Goal: Task Accomplishment & Management: Complete application form

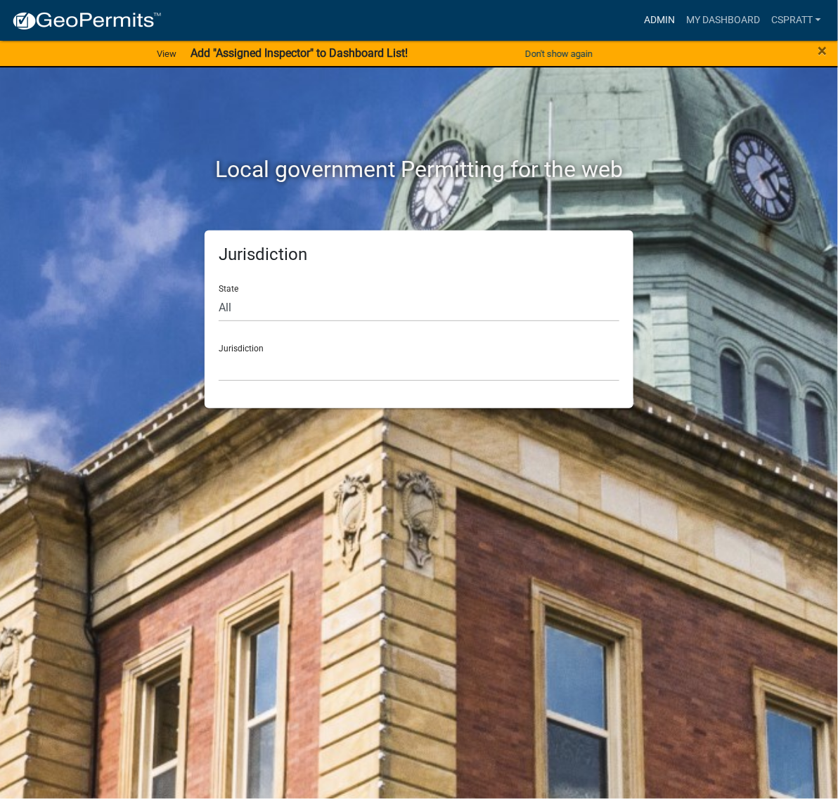
click at [638, 12] on link "Admin" at bounding box center [659, 20] width 42 height 27
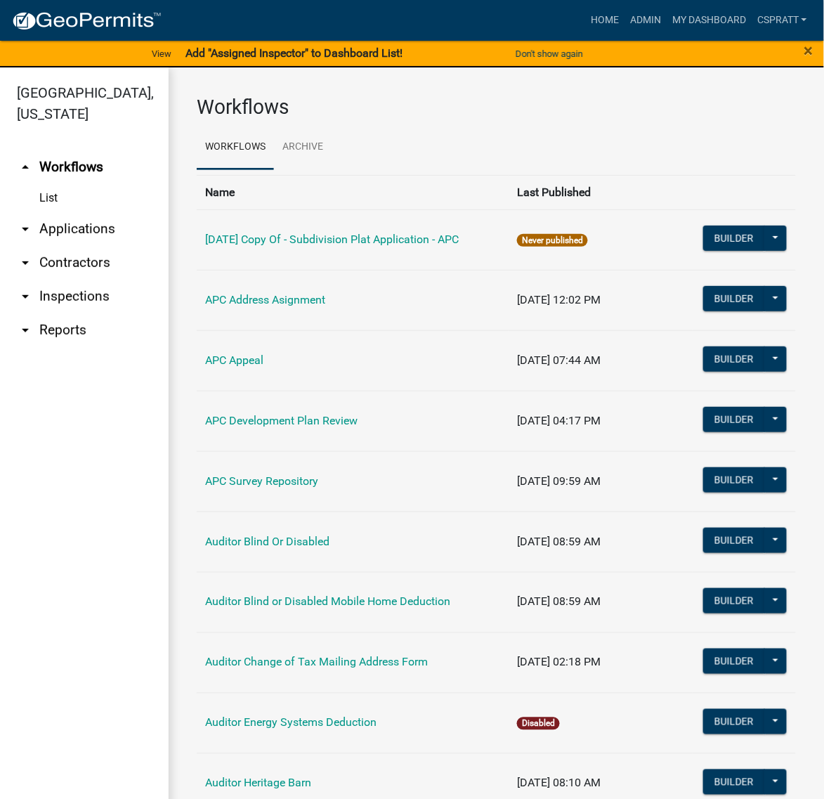
click at [84, 246] on link "arrow_drop_down Applications" at bounding box center [84, 229] width 169 height 34
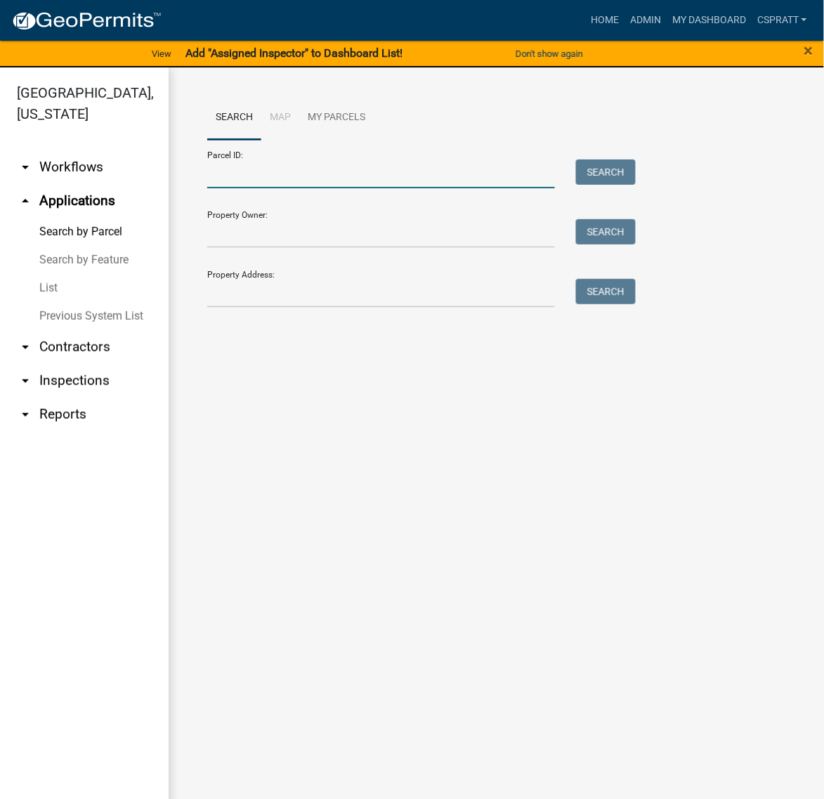
click at [226, 188] on input "Parcel ID:" at bounding box center [381, 174] width 348 height 29
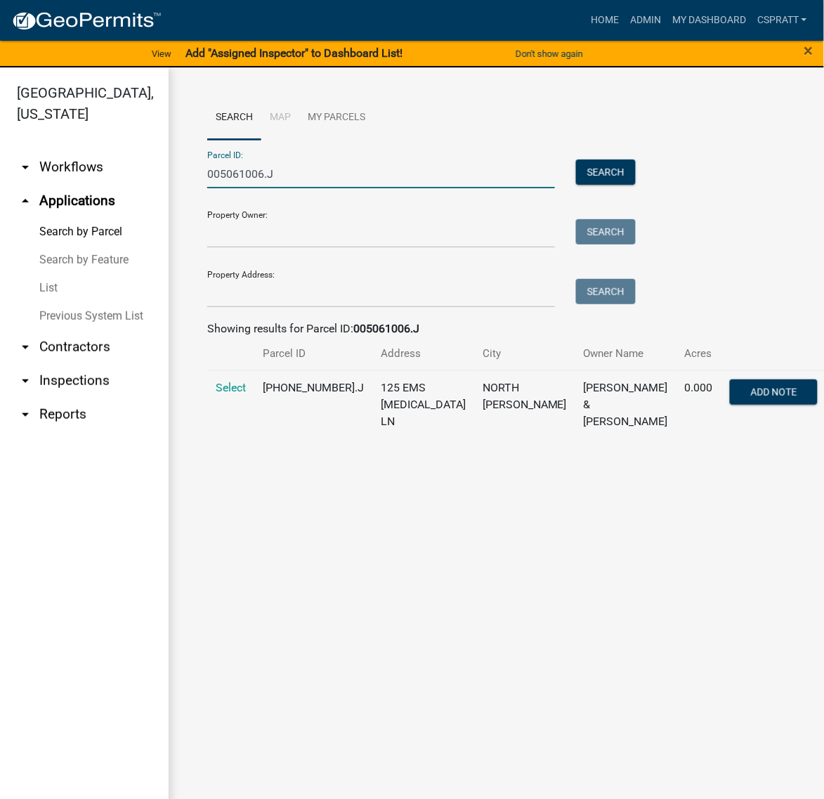
type input "005061006.J"
click at [238, 438] on td "Select" at bounding box center [230, 404] width 47 height 68
click at [239, 394] on span "Select" at bounding box center [231, 387] width 30 height 13
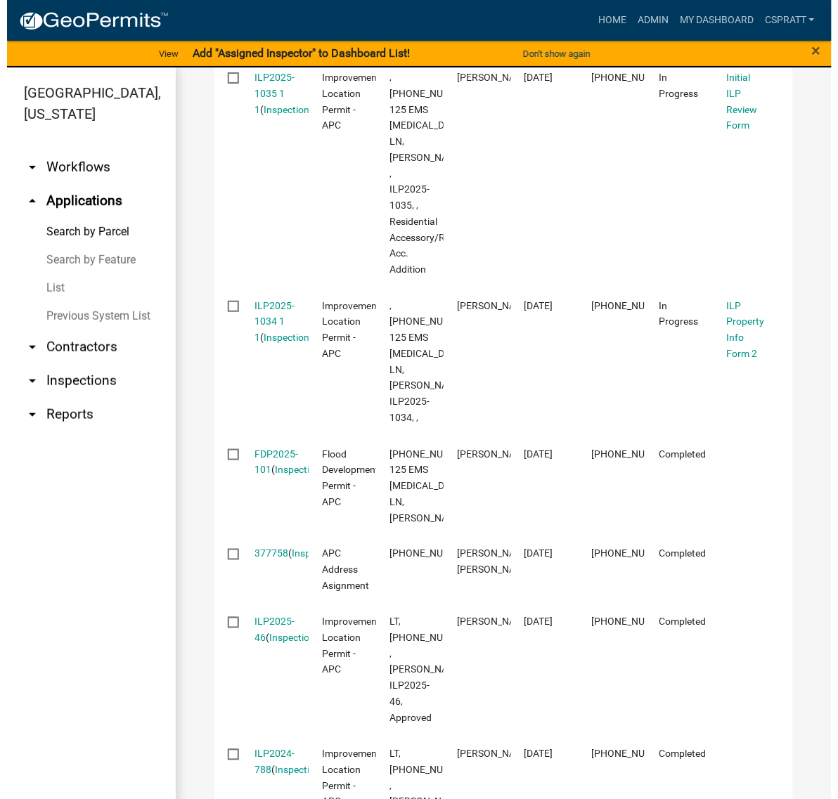
scroll to position [527, 0]
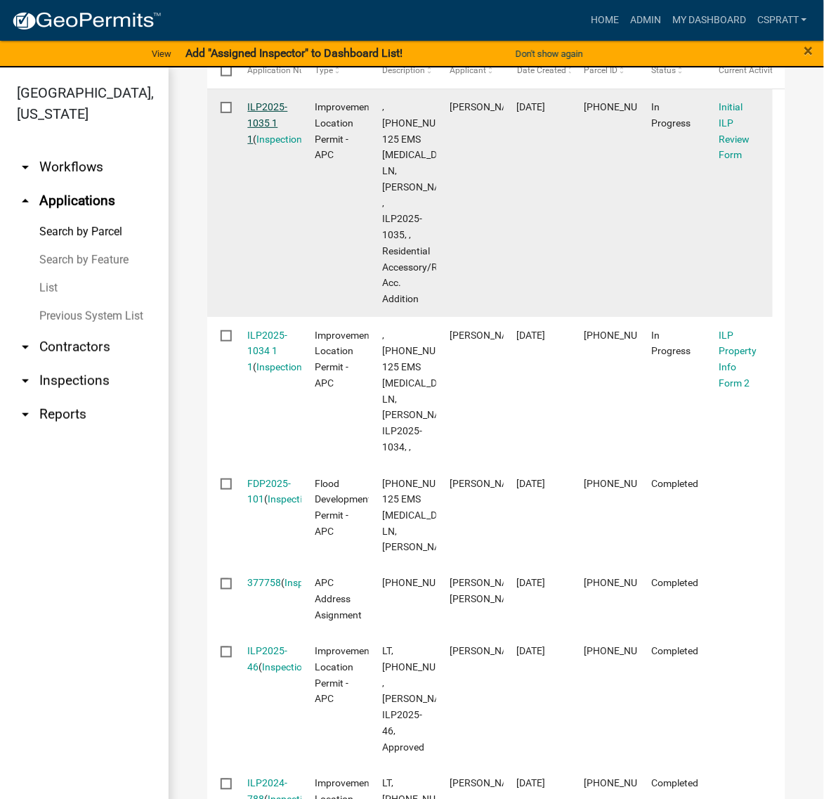
click at [278, 145] on link "ILP2025-1035 1 1" at bounding box center [268, 123] width 40 height 44
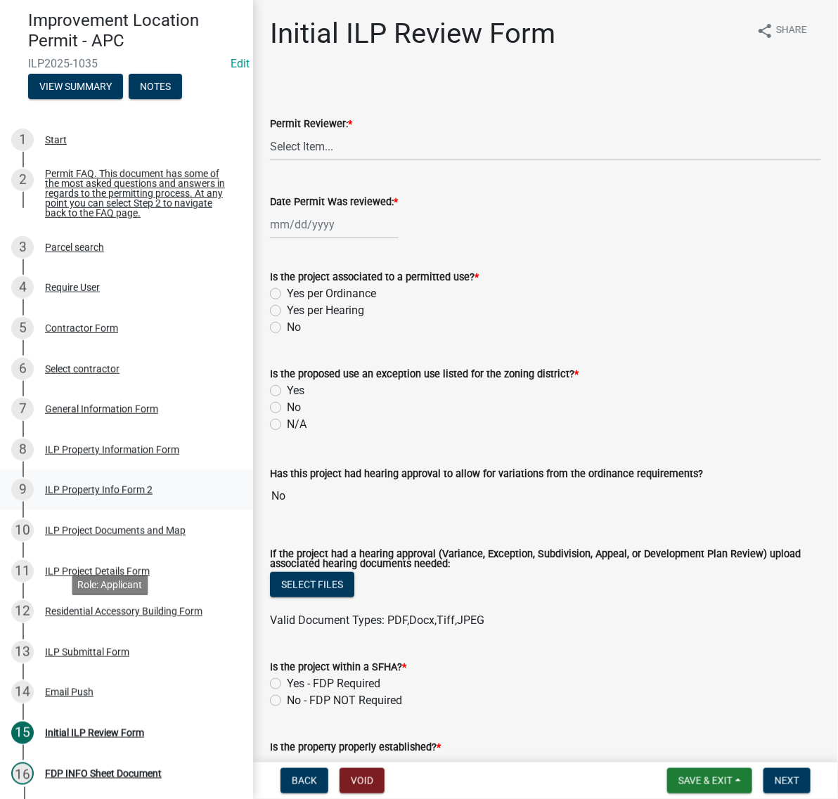
scroll to position [176, 0]
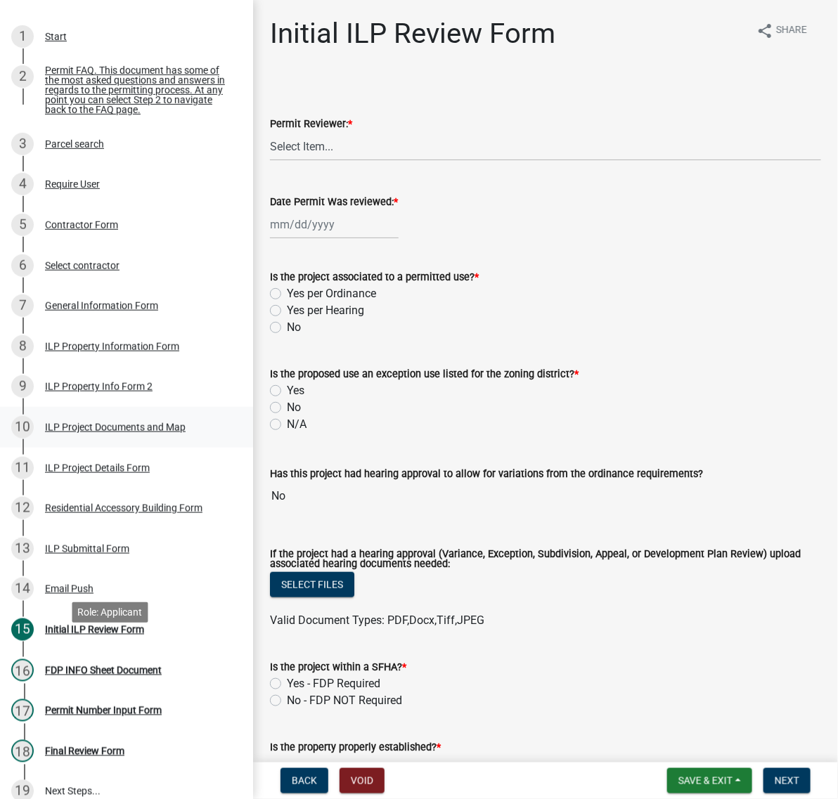
click at [75, 432] on div "ILP Project Documents and Map" at bounding box center [115, 427] width 141 height 10
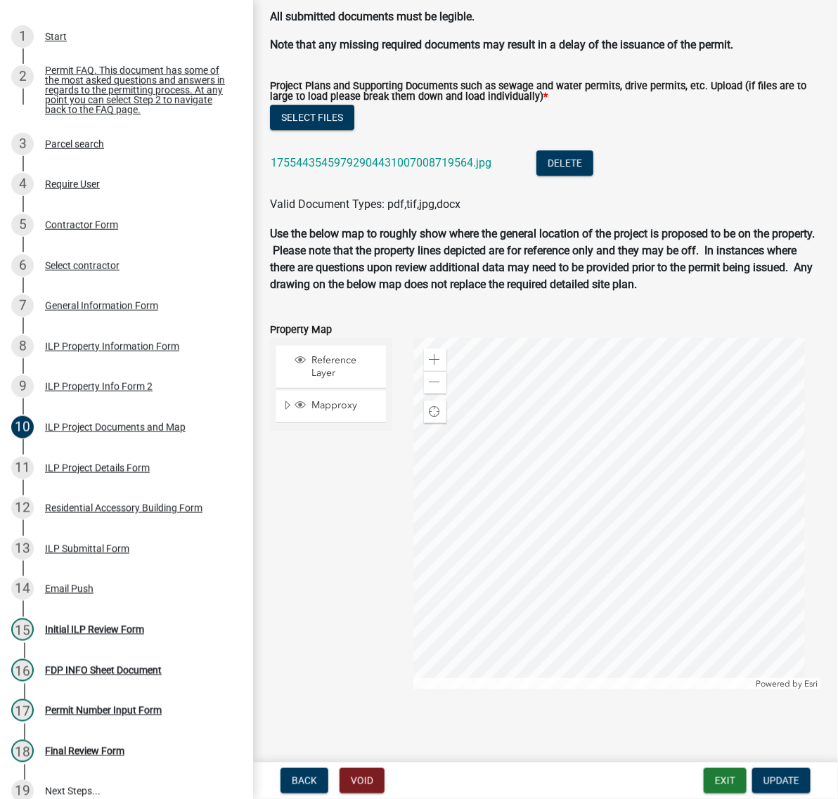
scroll to position [1669, 0]
click at [491, 169] on link "17554435459792904431007008719564.jpg" at bounding box center [381, 162] width 221 height 13
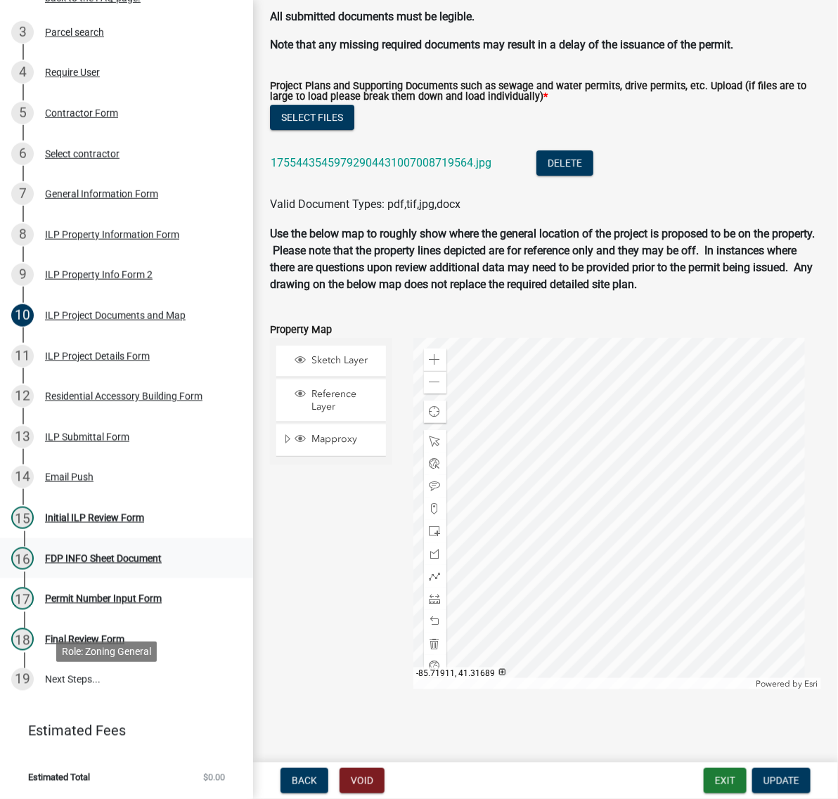
scroll to position [439, 0]
click at [75, 523] on div "Initial ILP Review Form" at bounding box center [94, 518] width 99 height 10
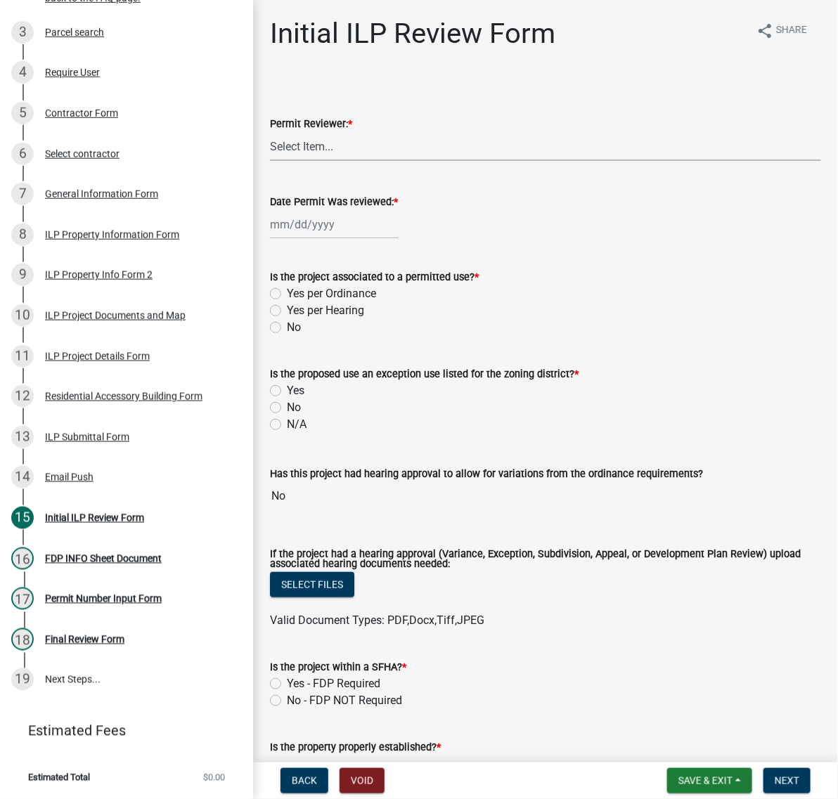
drag, startPoint x: 339, startPoint y: 186, endPoint x: 341, endPoint y: 195, distance: 9.2
click at [339, 161] on select "Select Item... MMS LT AT CS Vacant Vacant" at bounding box center [545, 146] width 551 height 29
click at [274, 161] on select "Select Item... MMS LT AT CS Vacant Vacant" at bounding box center [545, 146] width 551 height 29
click at [311, 161] on select "Select Item... MMS LT AT CS Vacant Vacant" at bounding box center [545, 146] width 551 height 29
click at [274, 161] on select "Select Item... MMS LT AT CS Vacant Vacant" at bounding box center [545, 146] width 551 height 29
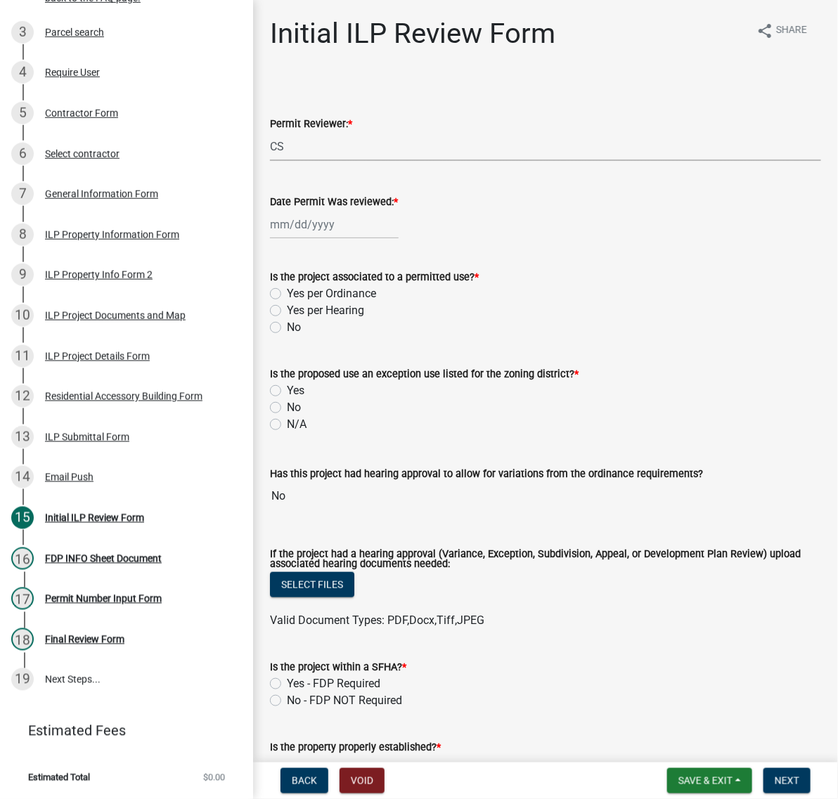
select select "c872cdc8-ca01-49f1-a213-e4b05fa58cd2"
click at [339, 239] on div at bounding box center [334, 224] width 129 height 29
select select "8"
select select "2025"
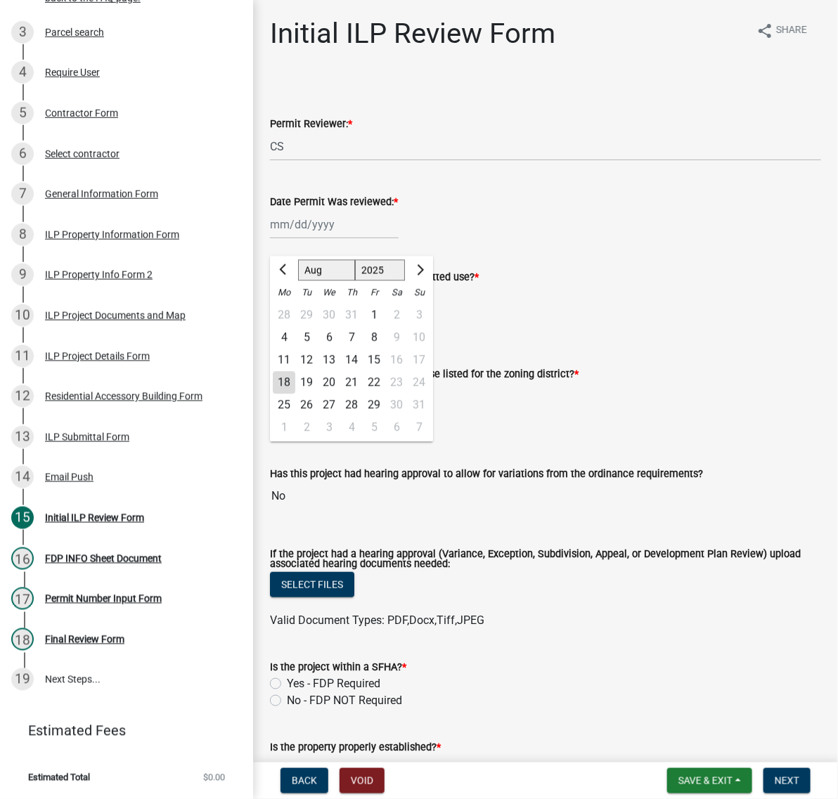
click at [288, 394] on div "18" at bounding box center [284, 383] width 22 height 22
type input "[DATE]"
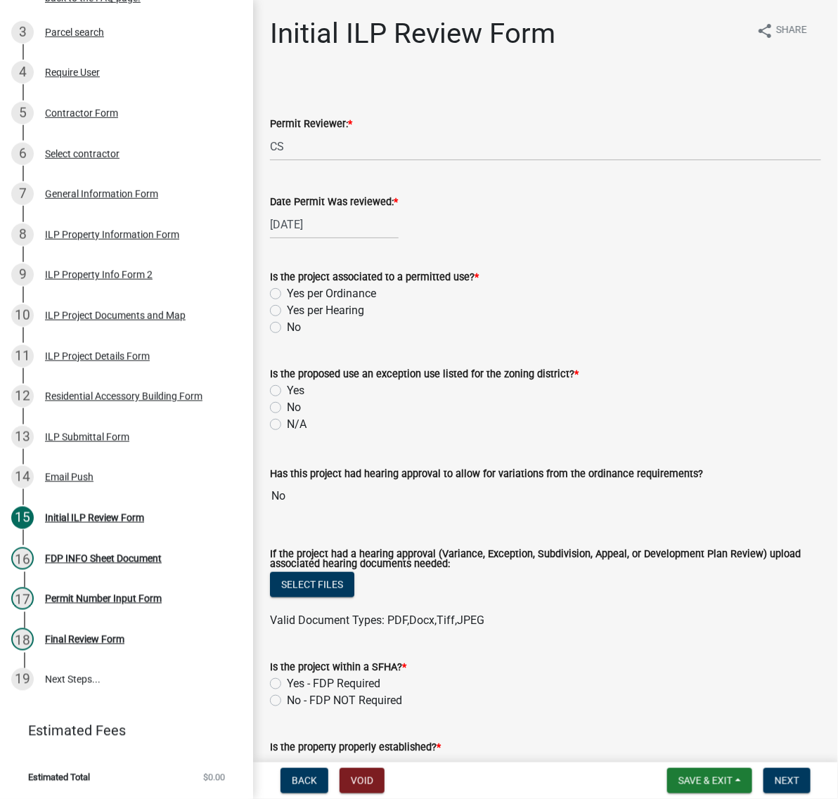
click at [287, 302] on label "Yes per Ordinance" at bounding box center [331, 293] width 89 height 17
click at [287, 294] on input "Yes per Ordinance" at bounding box center [291, 289] width 9 height 9
radio input "true"
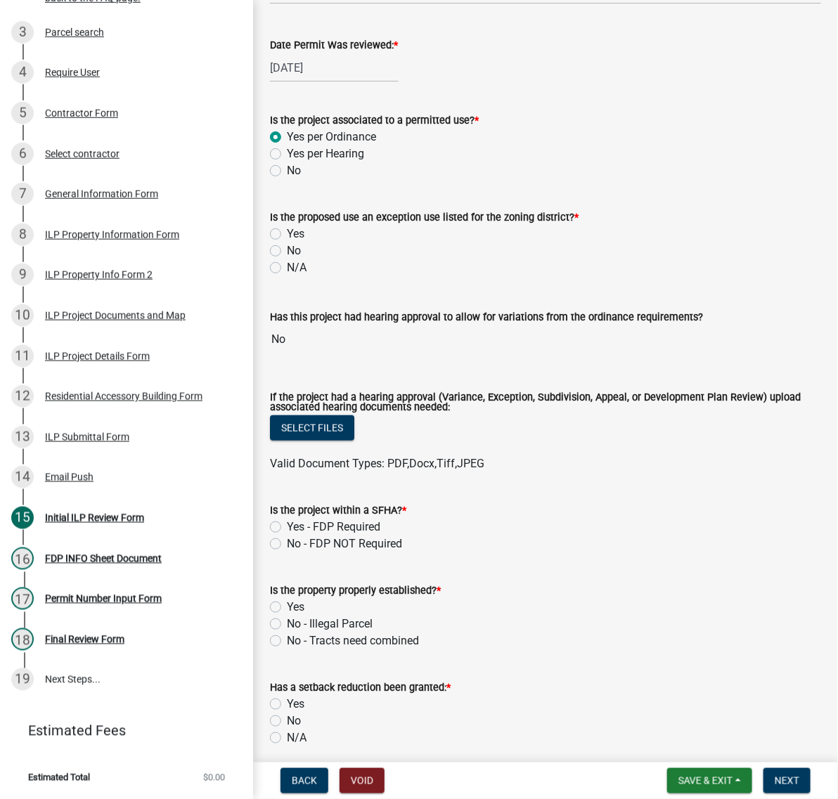
scroll to position [176, 0]
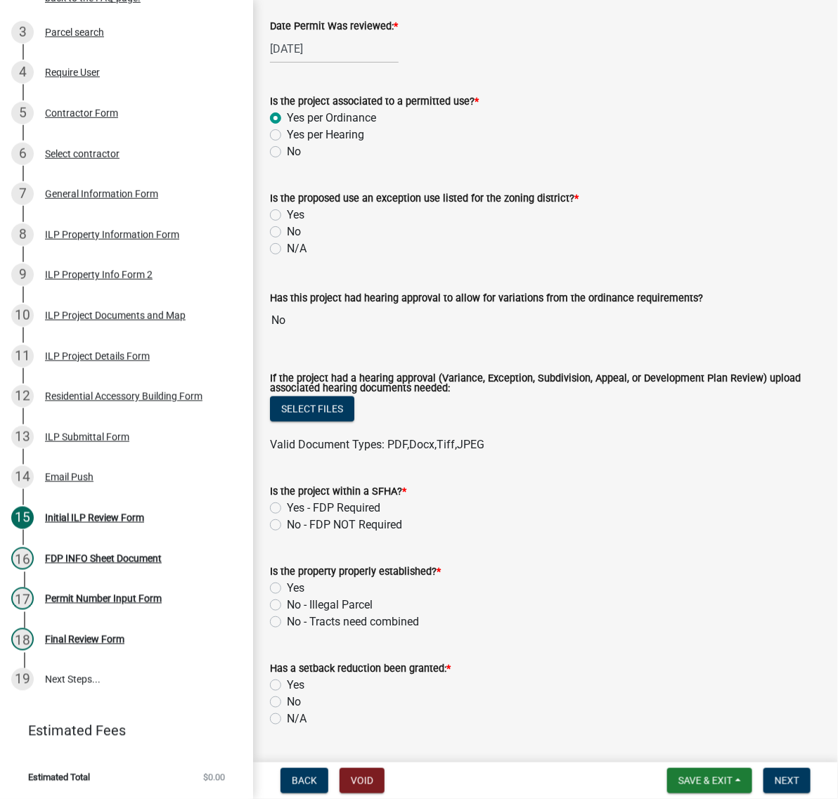
click at [287, 240] on label "No" at bounding box center [294, 231] width 14 height 17
click at [287, 233] on input "No" at bounding box center [291, 227] width 9 height 9
radio input "true"
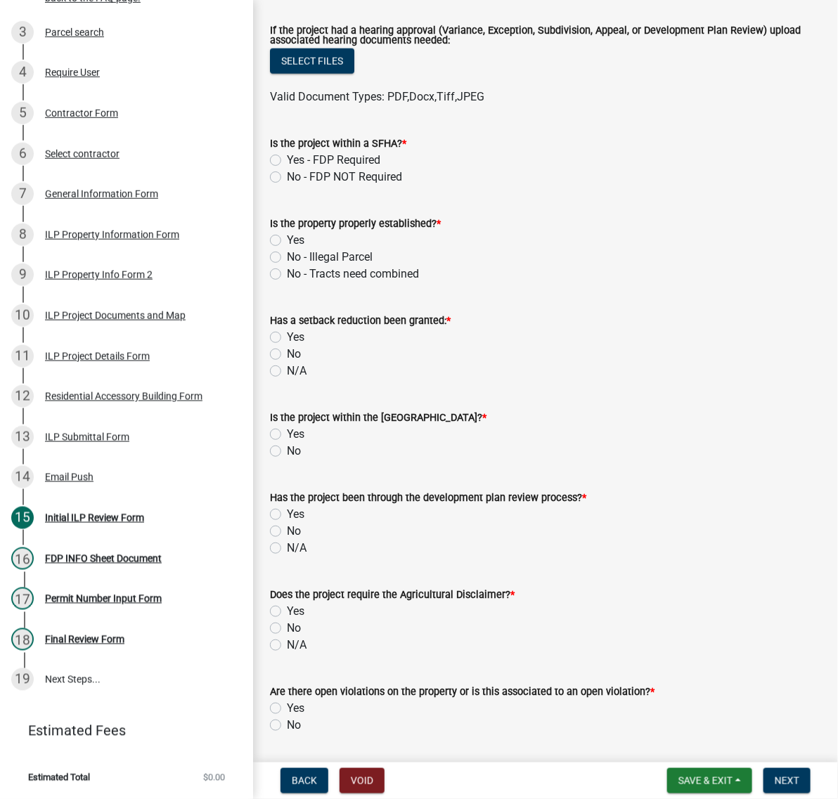
scroll to position [527, 0]
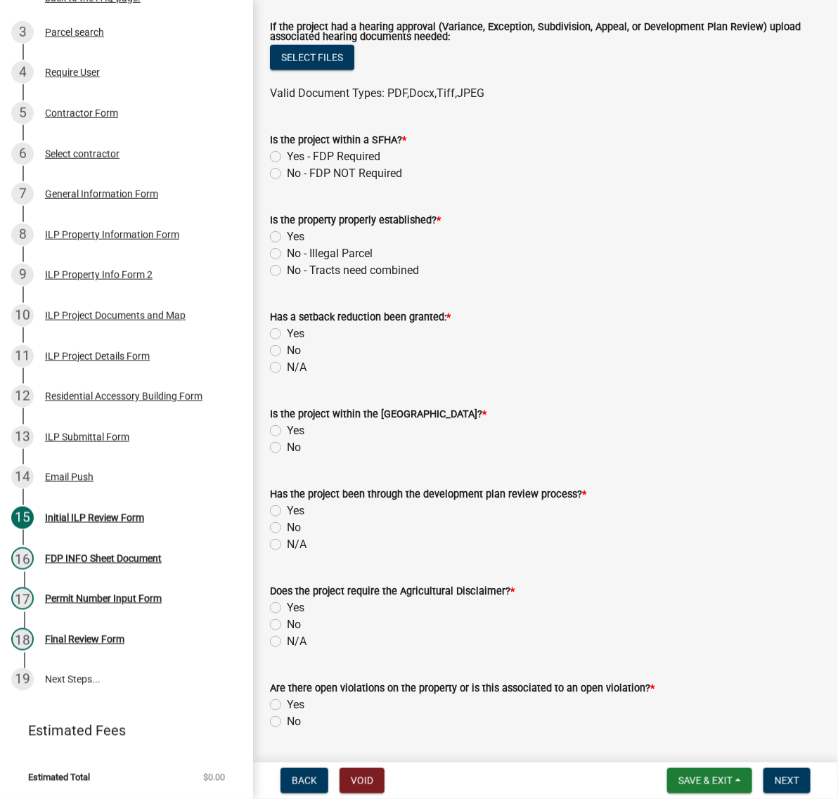
click at [287, 165] on label "Yes - FDP Required" at bounding box center [333, 156] width 93 height 17
click at [287, 157] on input "Yes - FDP Required" at bounding box center [291, 152] width 9 height 9
radio input "true"
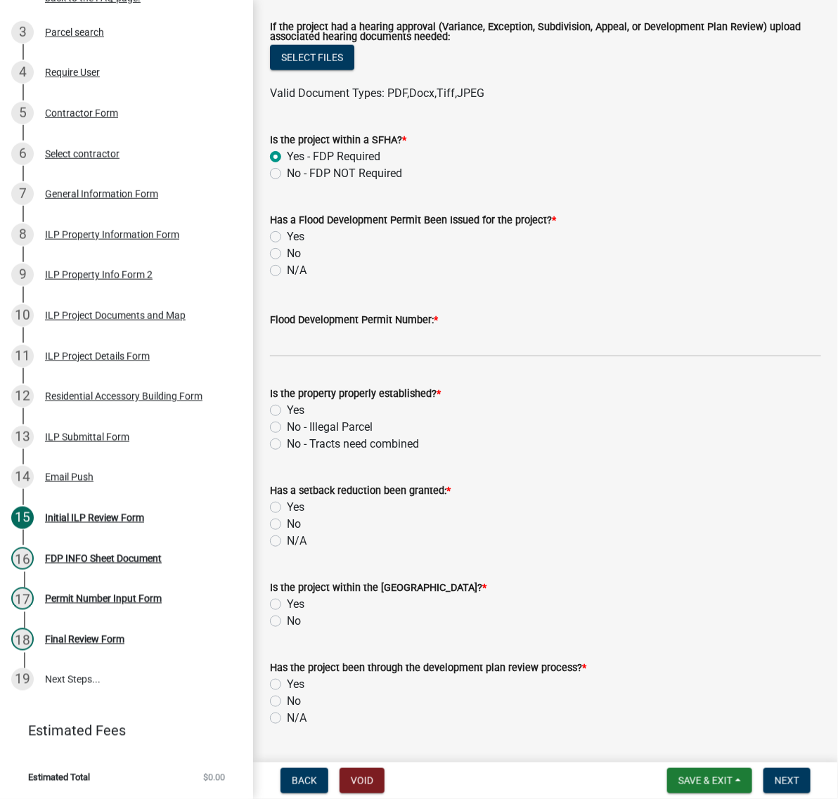
click at [287, 262] on label "No" at bounding box center [294, 253] width 14 height 17
click at [287, 254] on input "No" at bounding box center [291, 249] width 9 height 9
radio input "true"
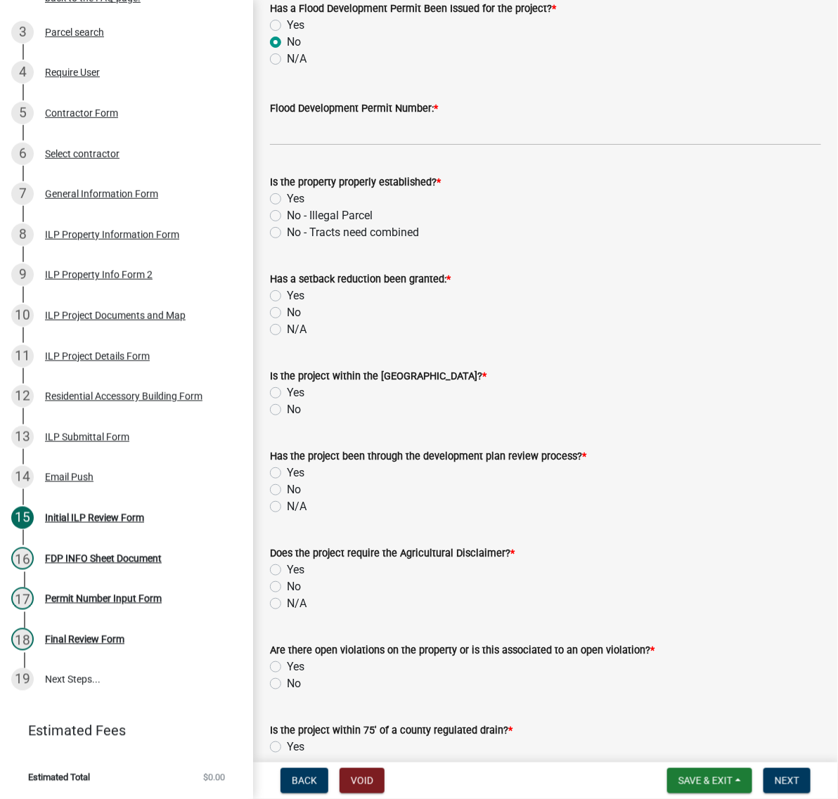
scroll to position [878, 0]
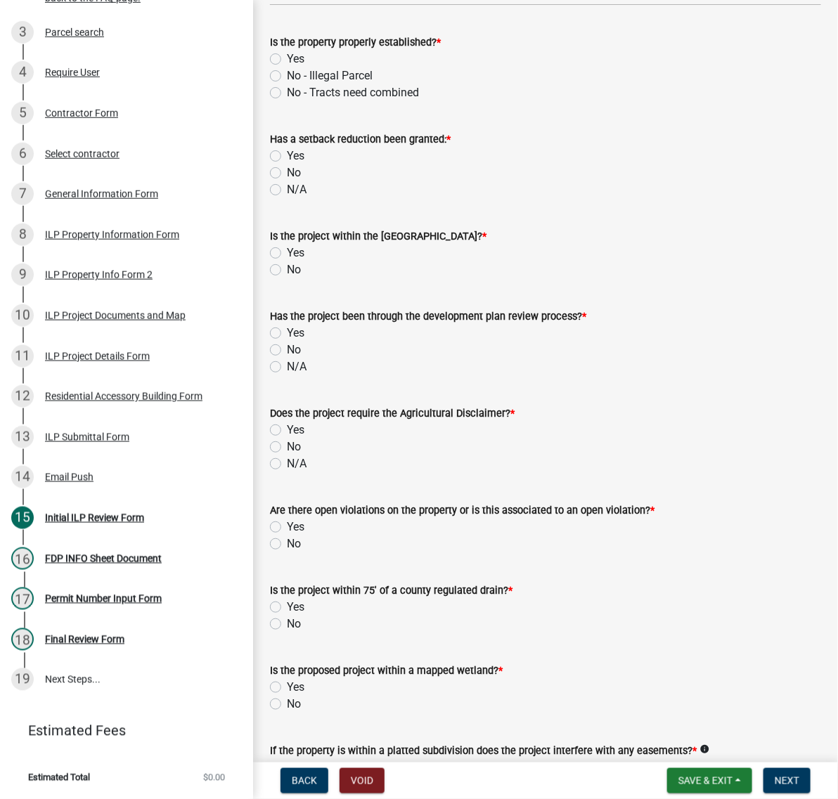
click at [287, 67] on label "Yes" at bounding box center [296, 59] width 18 height 17
click at [287, 60] on input "Yes" at bounding box center [291, 55] width 9 height 9
radio input "true"
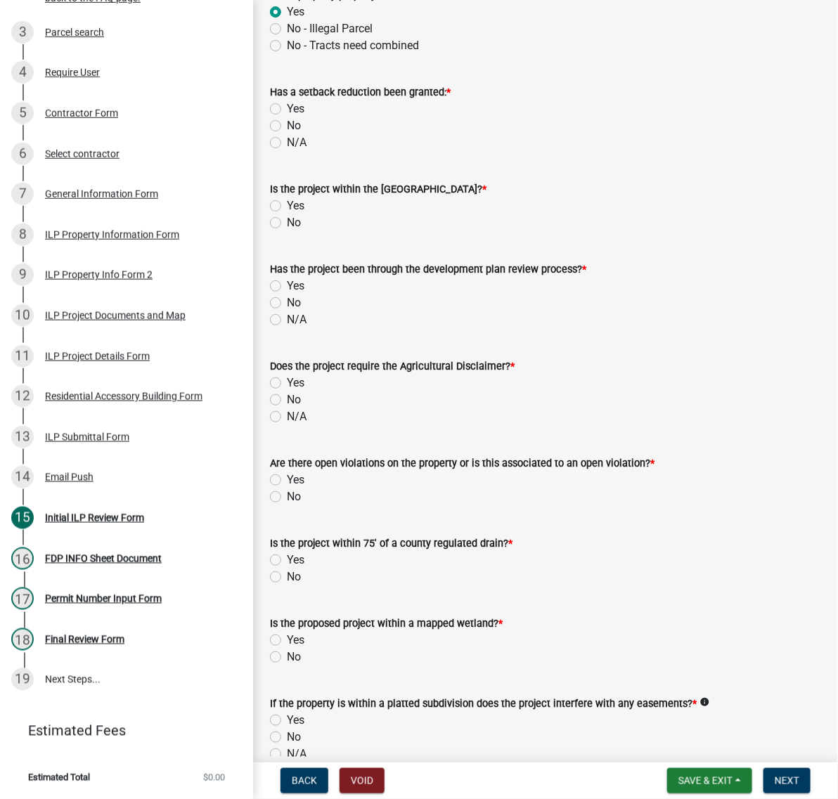
scroll to position [966, 0]
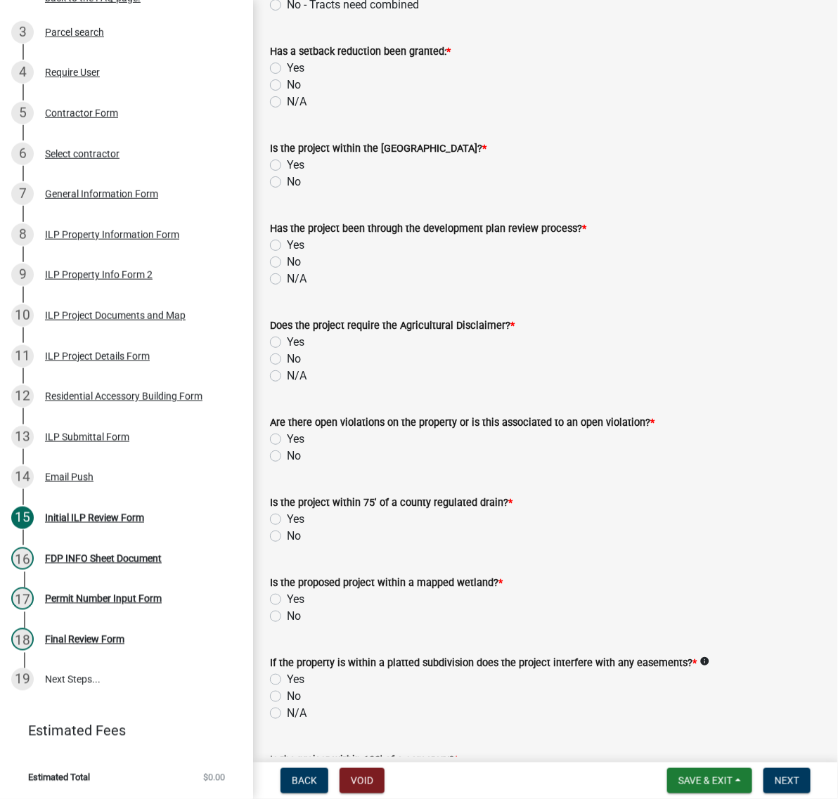
click at [287, 93] on label "No" at bounding box center [294, 85] width 14 height 17
click at [287, 86] on input "No" at bounding box center [291, 81] width 9 height 9
radio input "true"
click at [287, 190] on label "No" at bounding box center [294, 182] width 14 height 17
click at [287, 183] on input "No" at bounding box center [291, 178] width 9 height 9
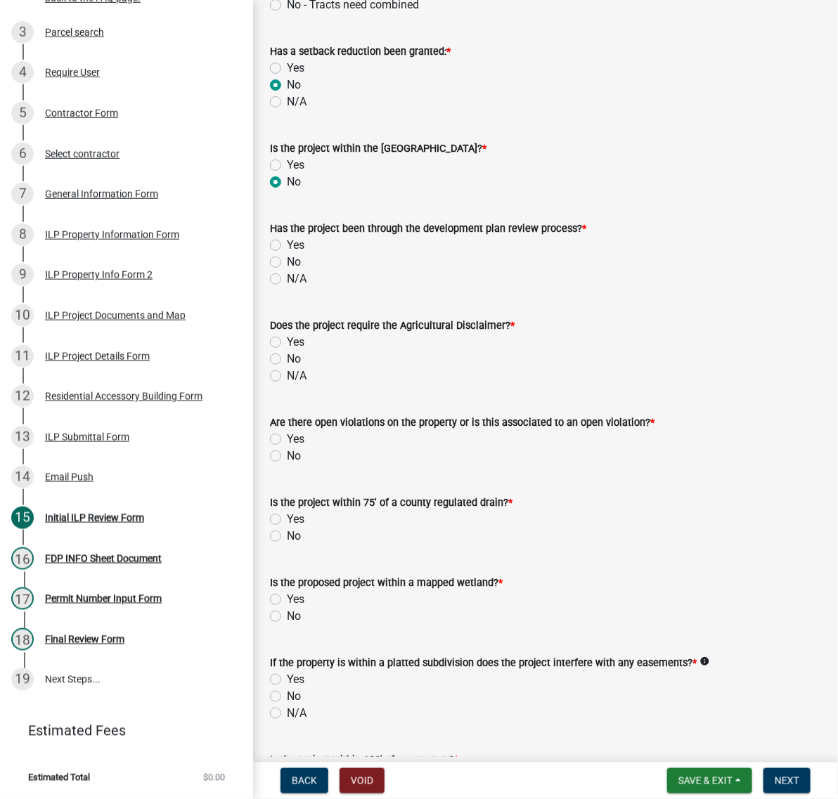
radio input "true"
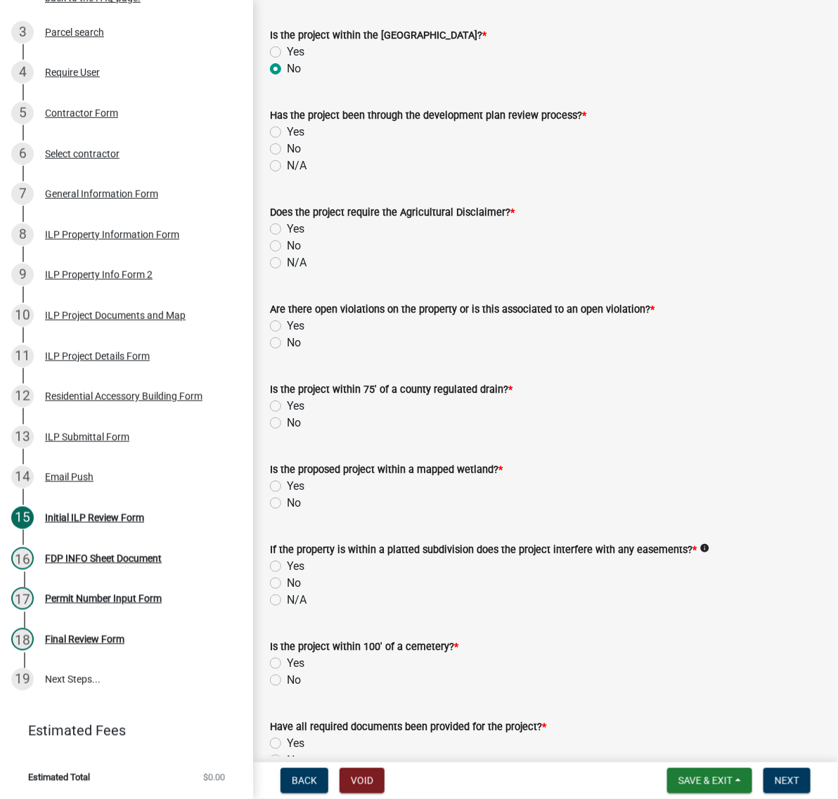
scroll to position [1142, 0]
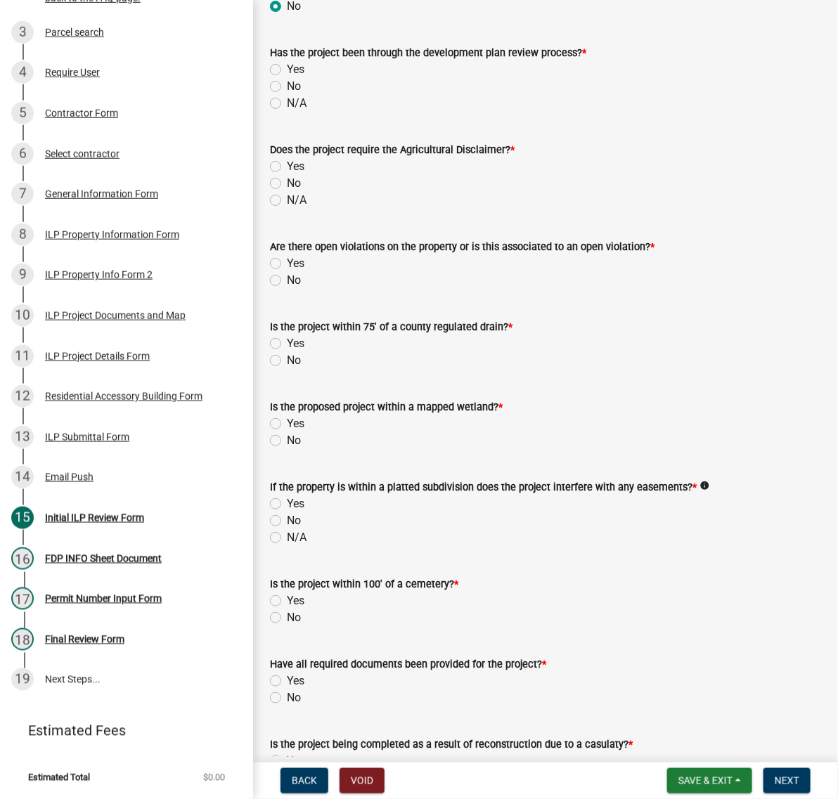
click at [287, 95] on label "No" at bounding box center [294, 86] width 14 height 17
click at [287, 87] on input "No" at bounding box center [291, 82] width 9 height 9
radio input "true"
click at [287, 192] on label "No" at bounding box center [294, 183] width 14 height 17
click at [287, 184] on input "No" at bounding box center [291, 179] width 9 height 9
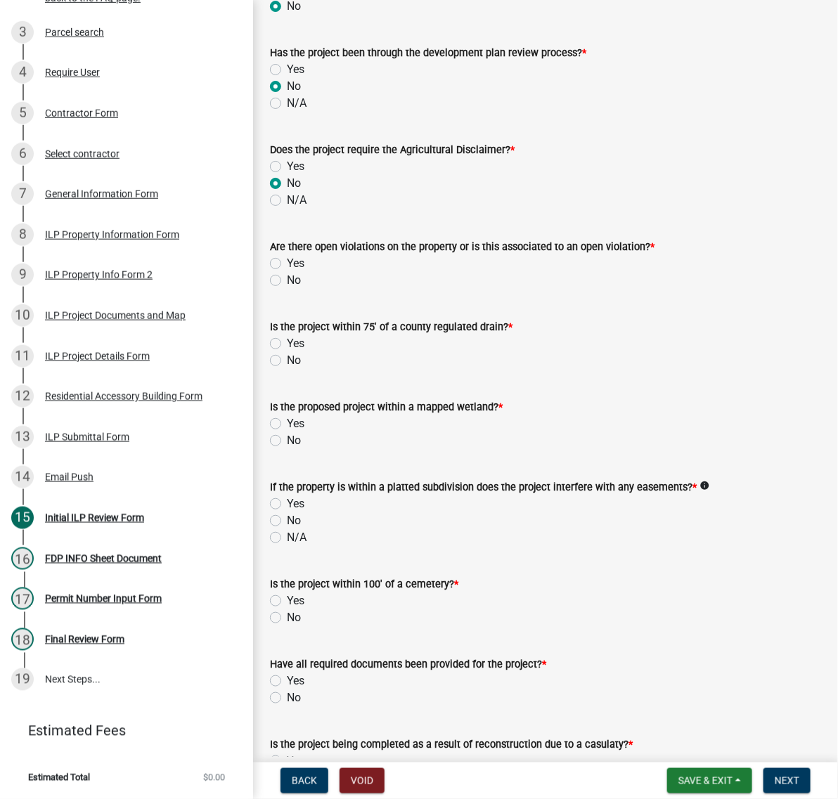
radio input "true"
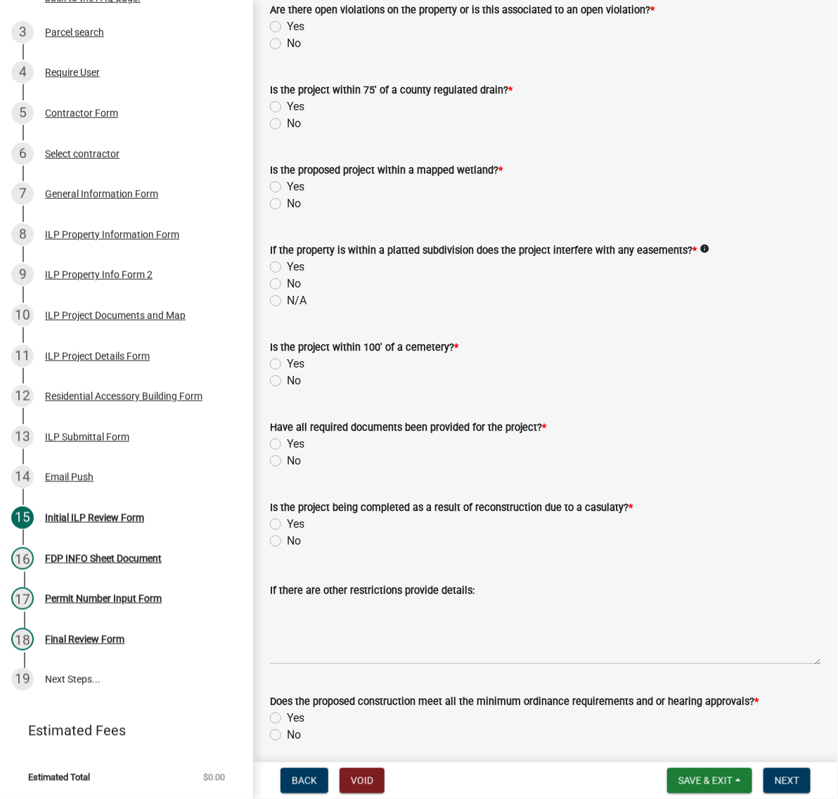
scroll to position [1405, 0]
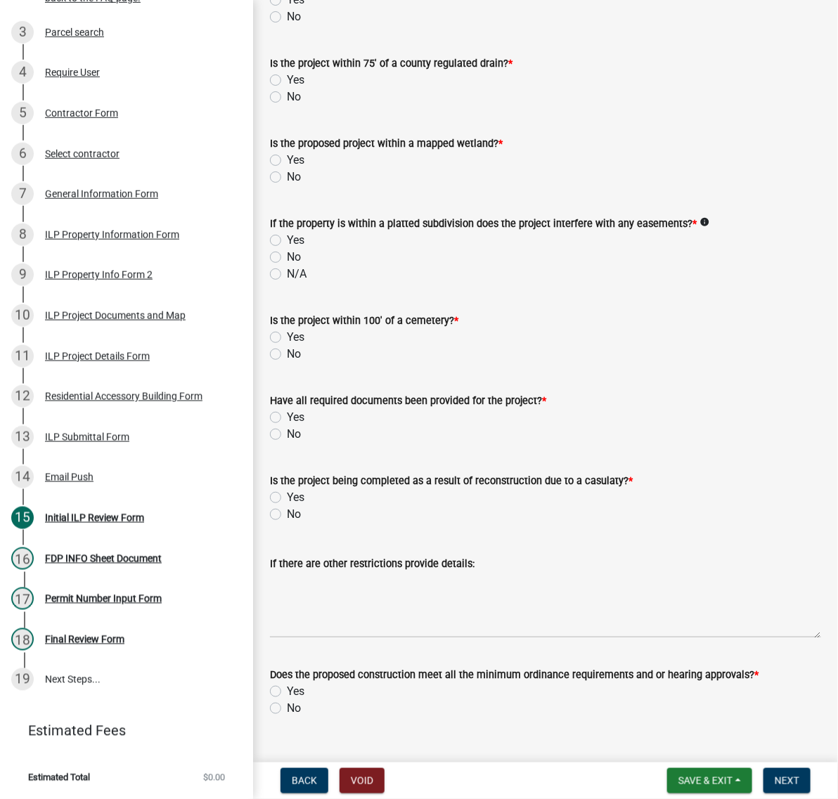
click at [287, 8] on label "Yes" at bounding box center [296, 0] width 18 height 17
radio input "true"
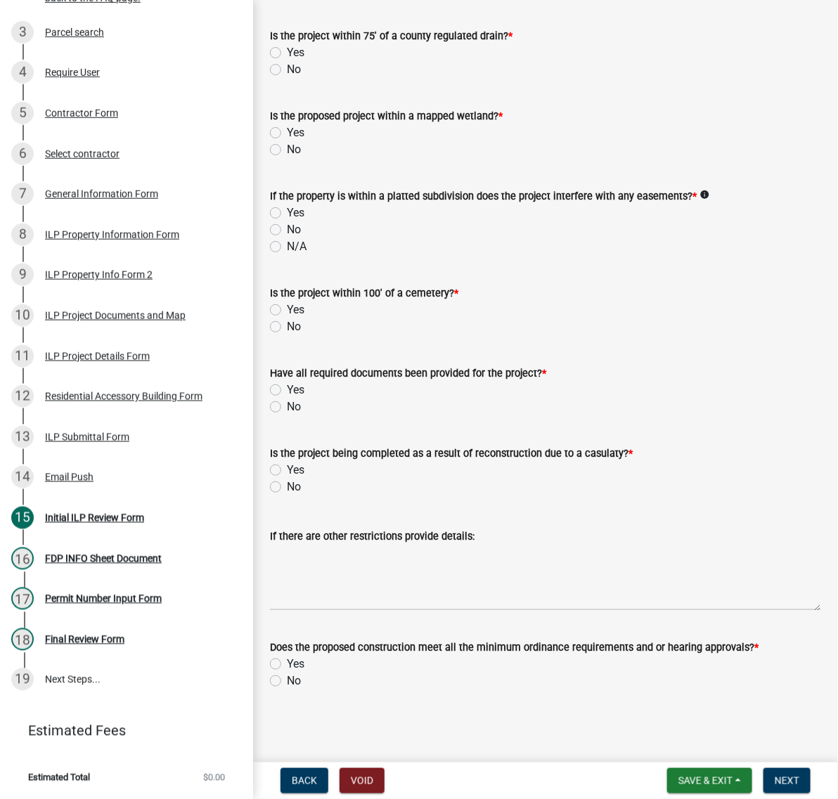
click at [287, 78] on label "No" at bounding box center [294, 69] width 14 height 17
click at [287, 70] on input "No" at bounding box center [291, 65] width 9 height 9
radio input "true"
click at [287, 158] on label "No" at bounding box center [294, 149] width 14 height 17
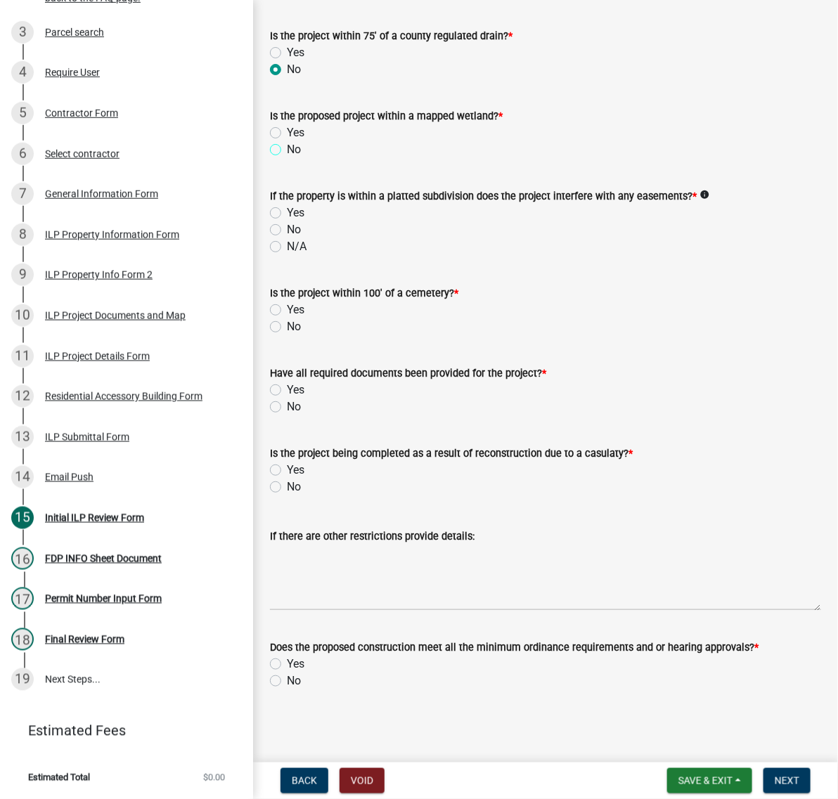
click at [287, 150] on input "No" at bounding box center [291, 145] width 9 height 9
radio input "true"
drag, startPoint x: 279, startPoint y: 431, endPoint x: 290, endPoint y: 439, distance: 14.1
click at [287, 238] on label "No" at bounding box center [294, 229] width 14 height 17
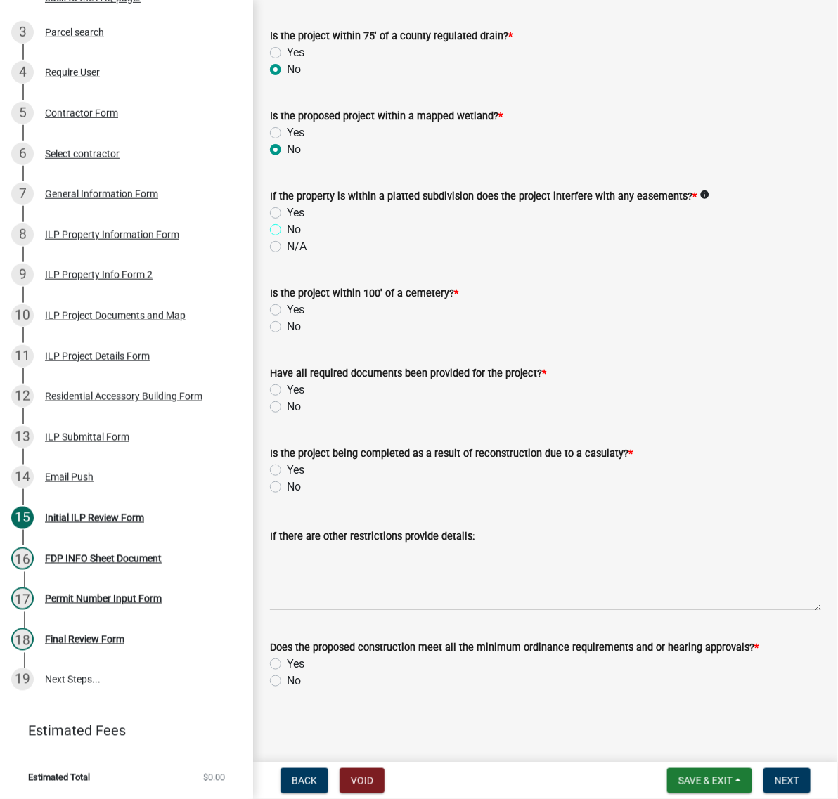
click at [287, 230] on input "No" at bounding box center [291, 225] width 9 height 9
radio input "true"
click at [287, 335] on label "No" at bounding box center [294, 326] width 14 height 17
click at [287, 327] on input "No" at bounding box center [291, 322] width 9 height 9
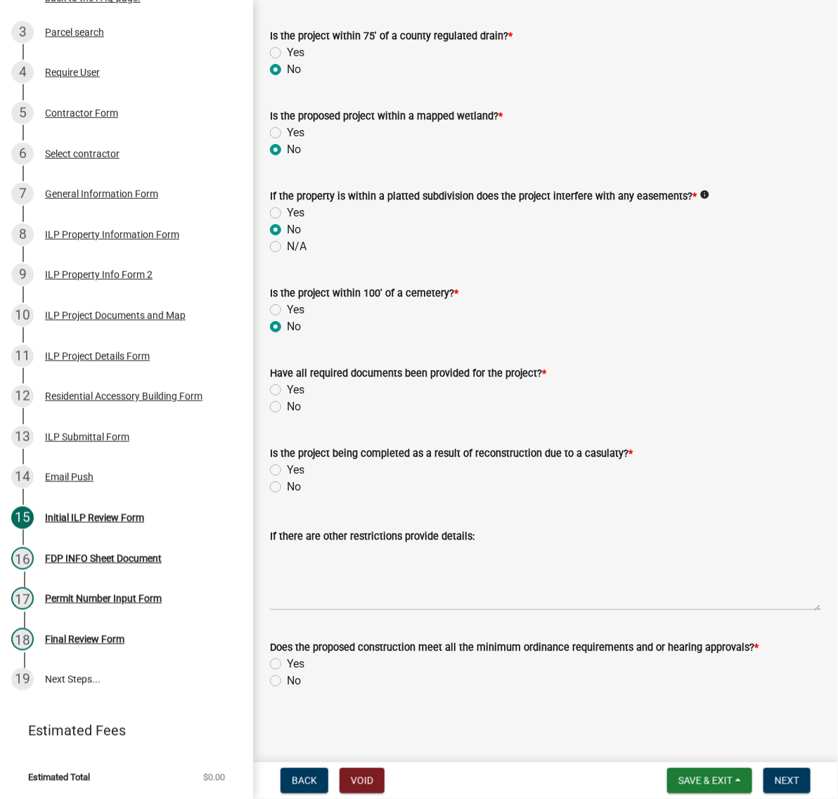
radio input "true"
click at [287, 415] on label "No" at bounding box center [294, 406] width 14 height 17
click at [287, 408] on input "No" at bounding box center [291, 402] width 9 height 9
radio input "true"
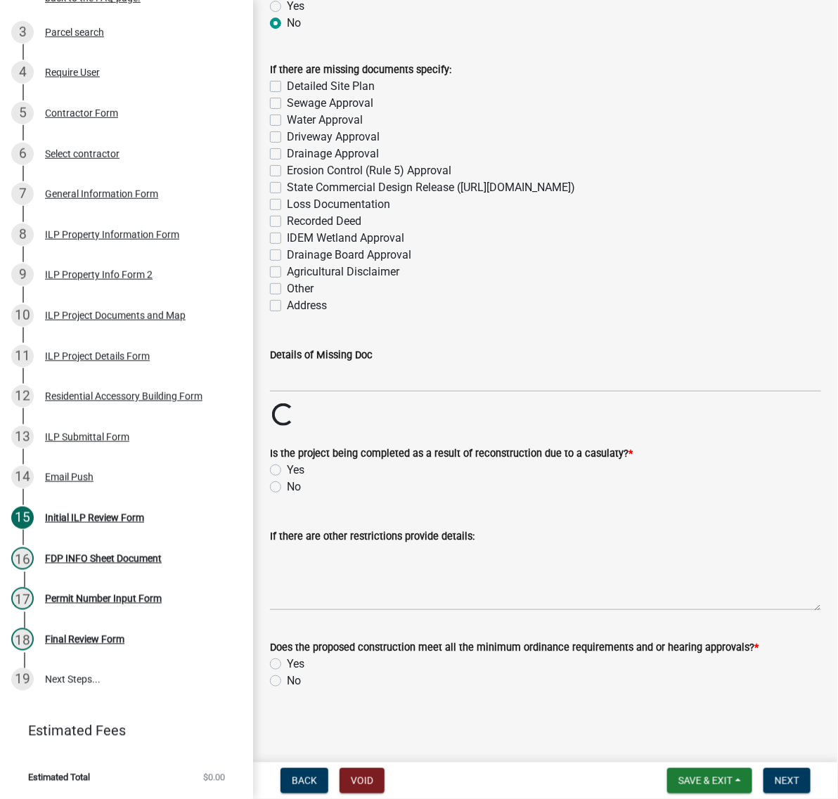
scroll to position [2108, 0]
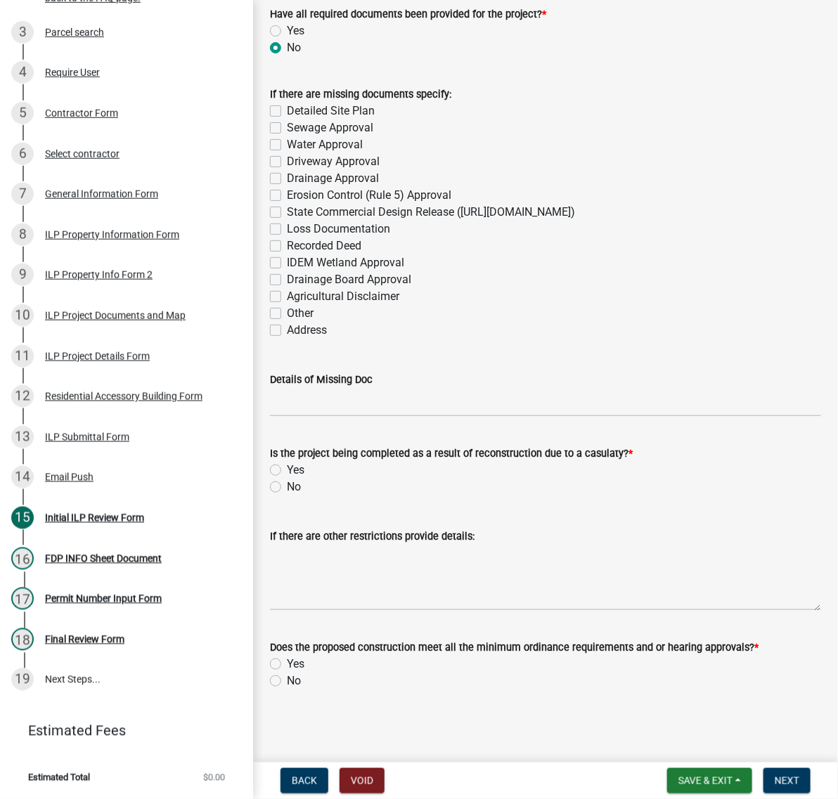
click at [287, 119] on label "Detailed Site Plan" at bounding box center [331, 111] width 88 height 17
click at [287, 112] on input "Detailed Site Plan" at bounding box center [291, 107] width 9 height 9
checkbox input "true"
checkbox input "false"
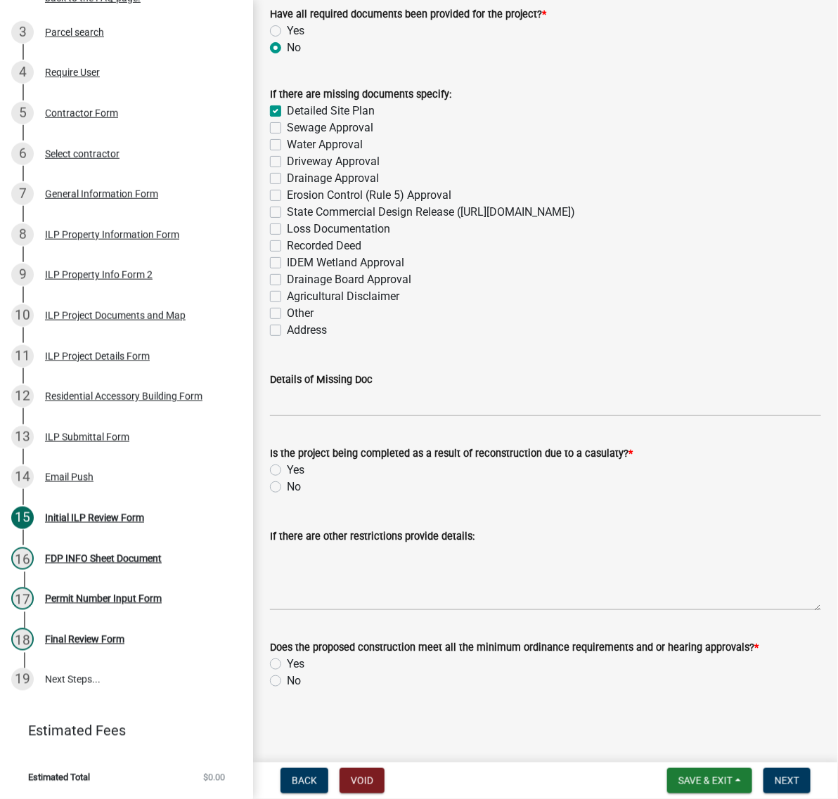
checkbox input "false"
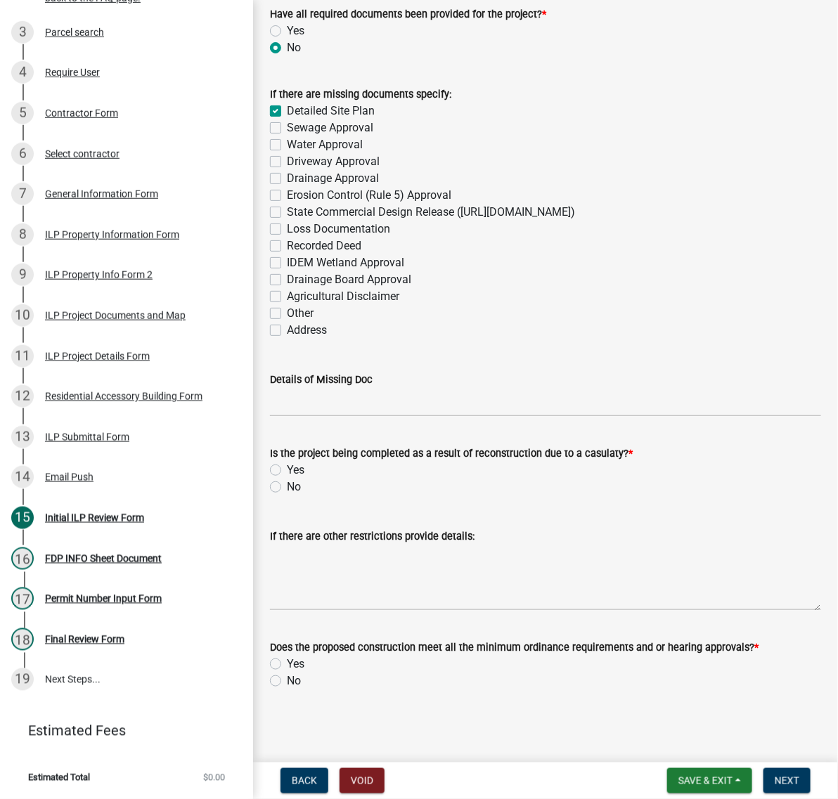
checkbox input "false"
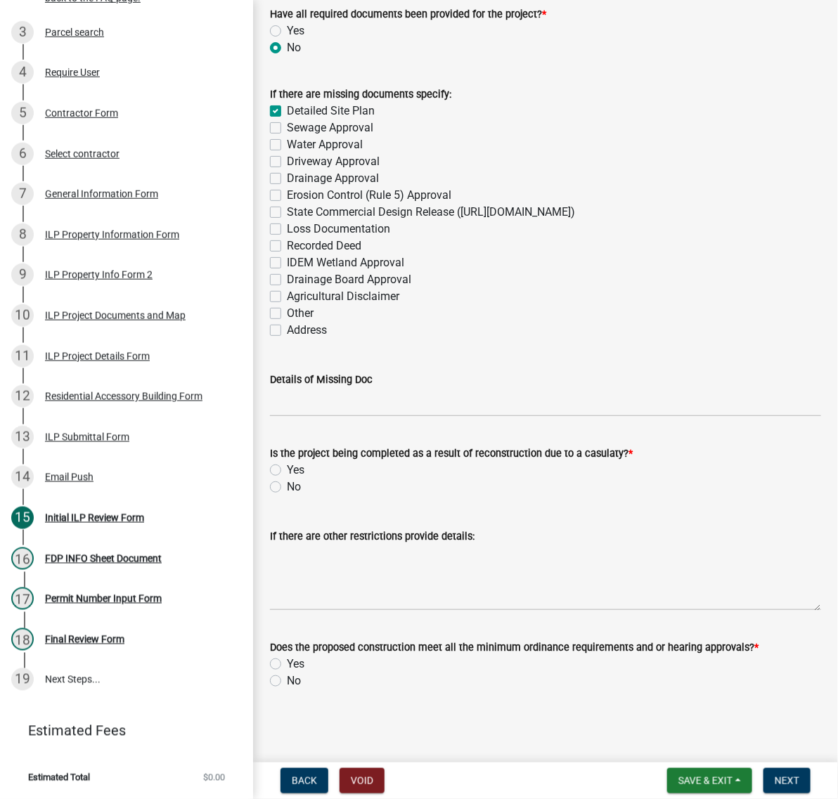
checkbox input "false"
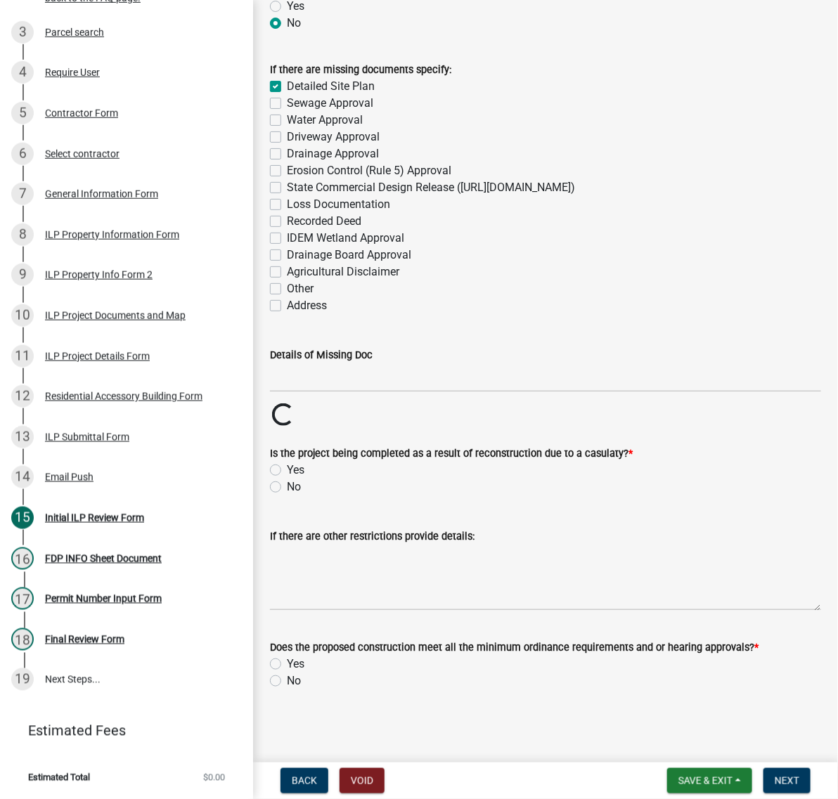
click at [287, 112] on label "Sewage Approval" at bounding box center [330, 103] width 86 height 17
click at [287, 104] on input "Sewage Approval" at bounding box center [291, 99] width 9 height 9
checkbox input "true"
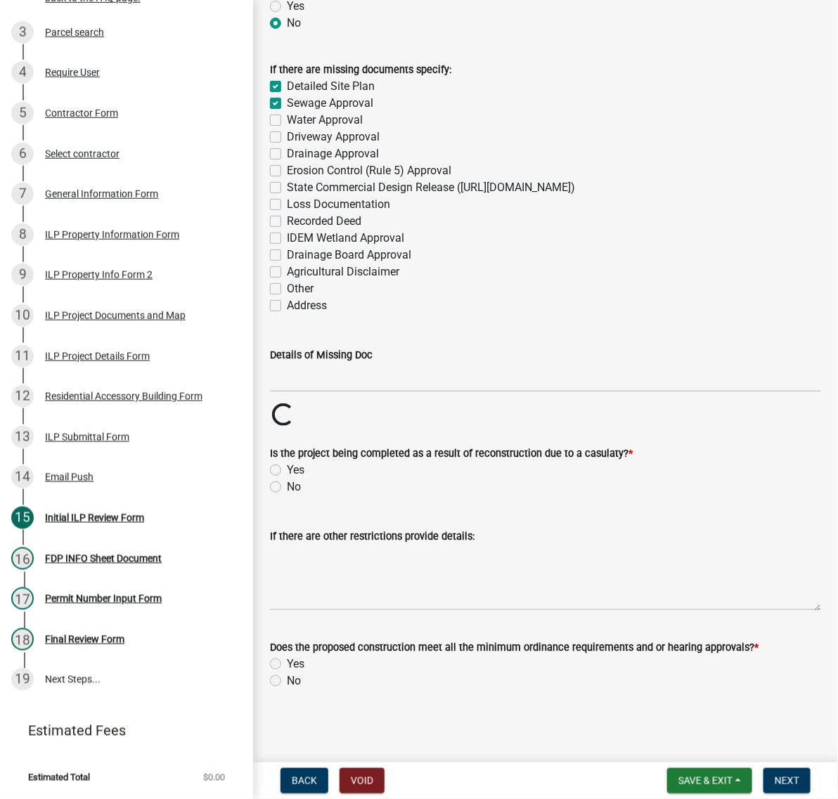
checkbox input "false"
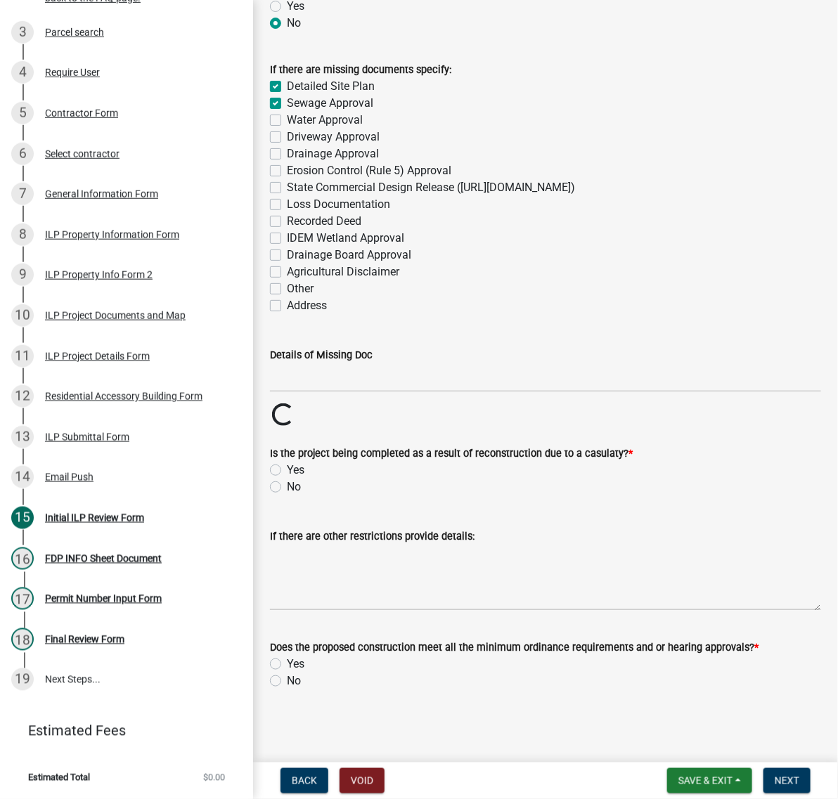
checkbox input "false"
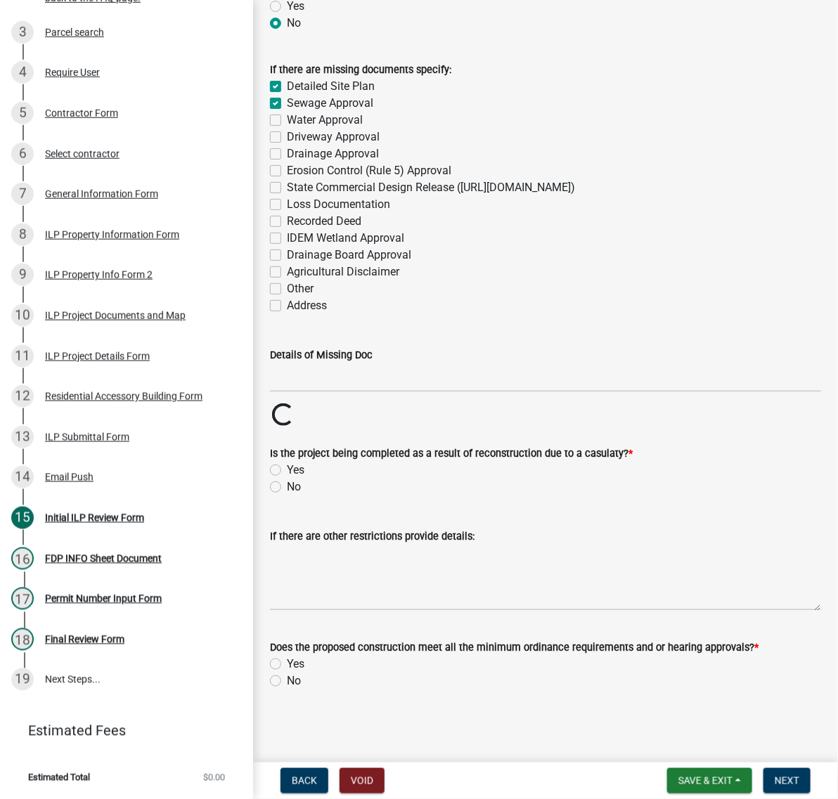
checkbox input "false"
click at [287, 129] on label "Water Approval" at bounding box center [325, 120] width 76 height 17
click at [287, 121] on input "Water Approval" at bounding box center [291, 116] width 9 height 9
checkbox input "true"
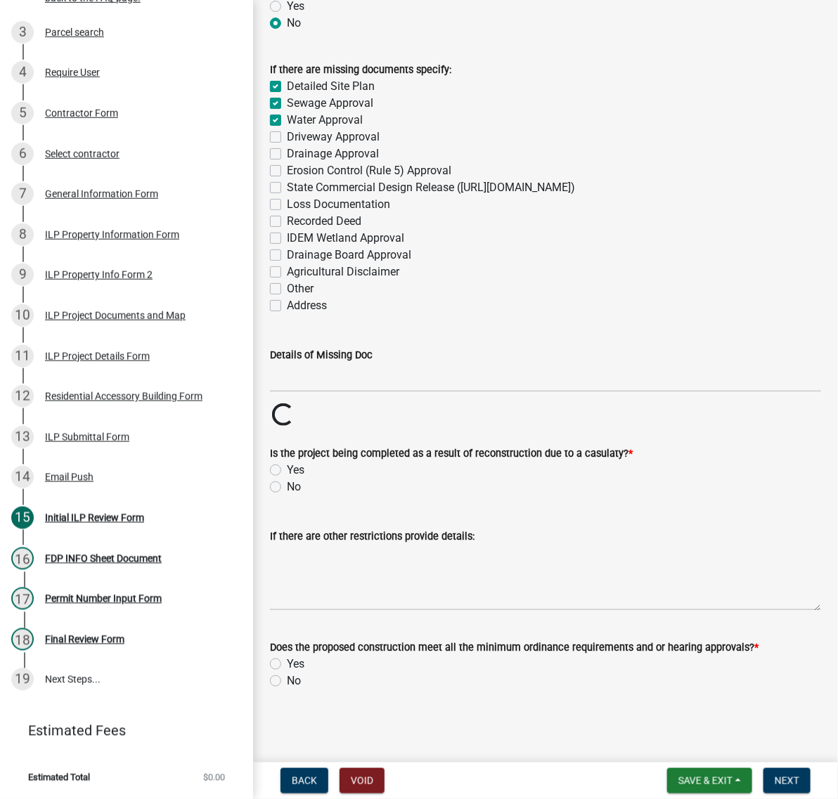
checkbox input "true"
checkbox input "false"
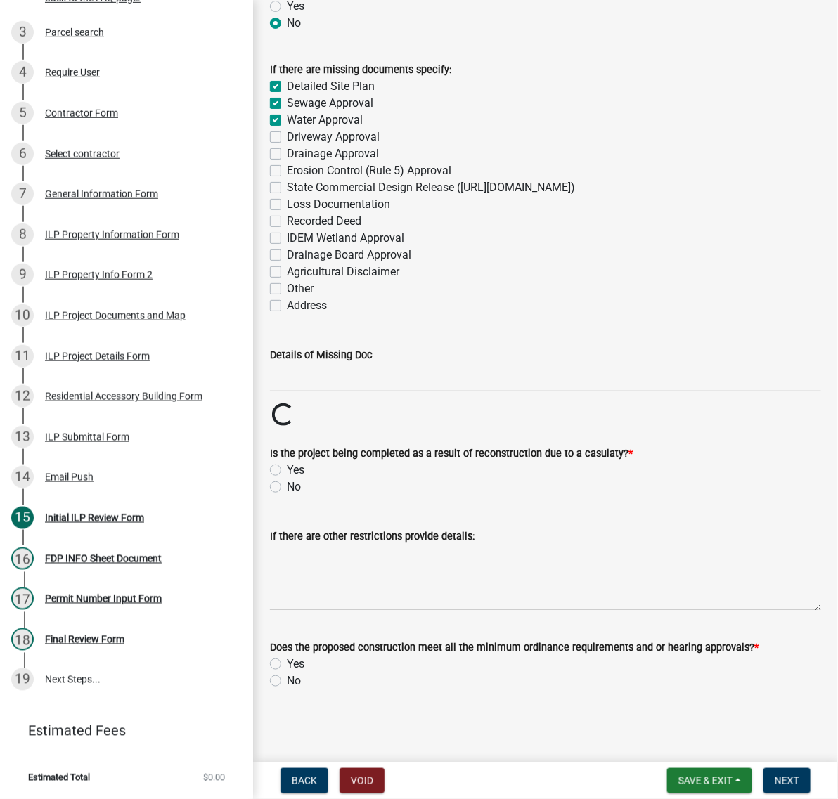
checkbox input "false"
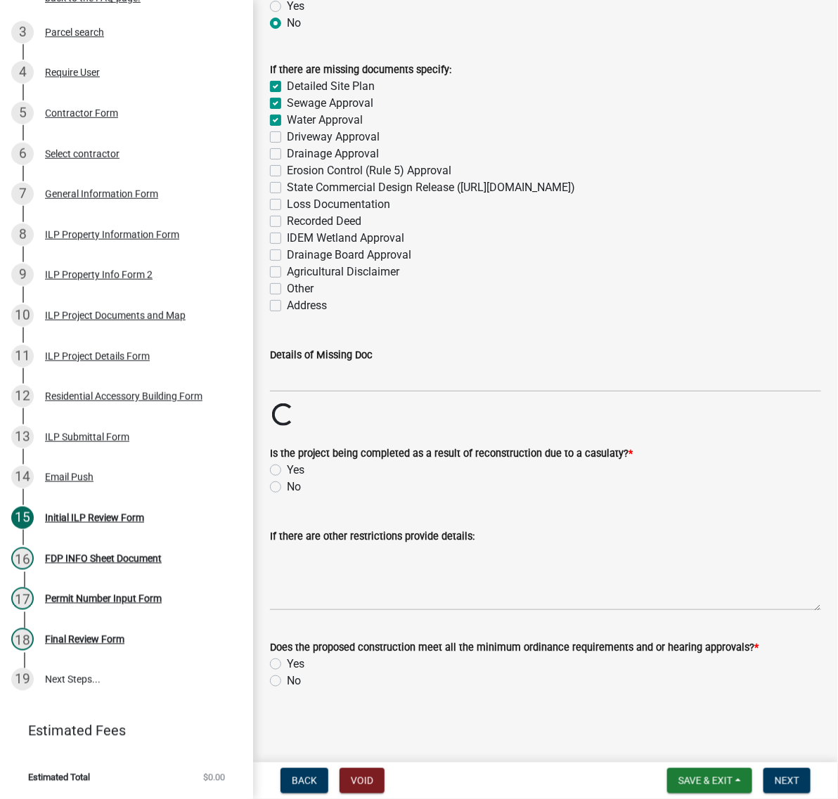
checkbox input "false"
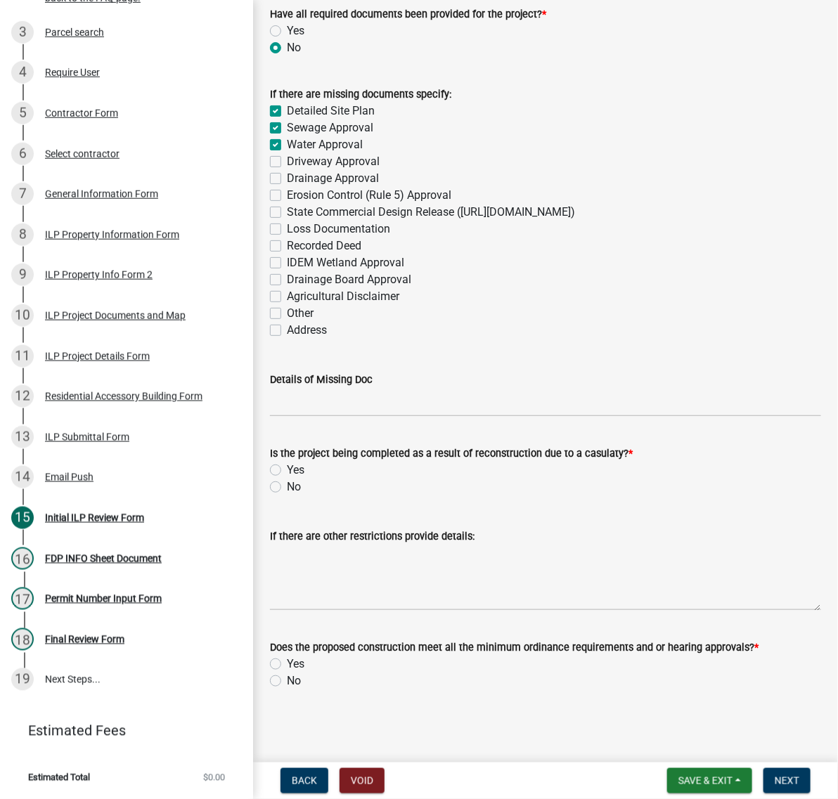
scroll to position [2196, 0]
click at [310, 417] on input "Details of Missing Doc" at bounding box center [545, 402] width 551 height 29
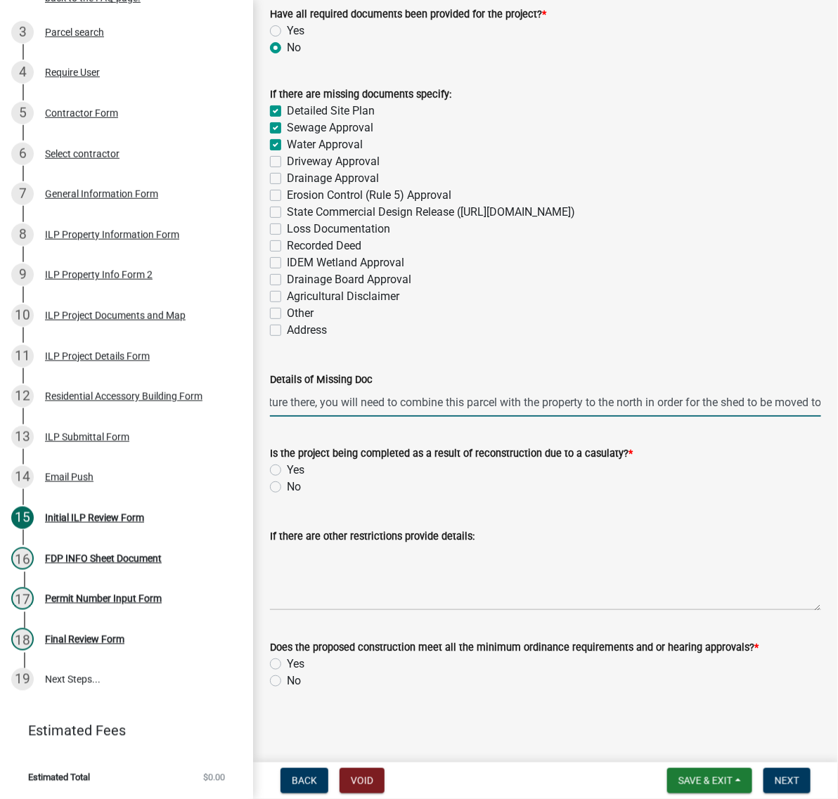
scroll to position [0, 0]
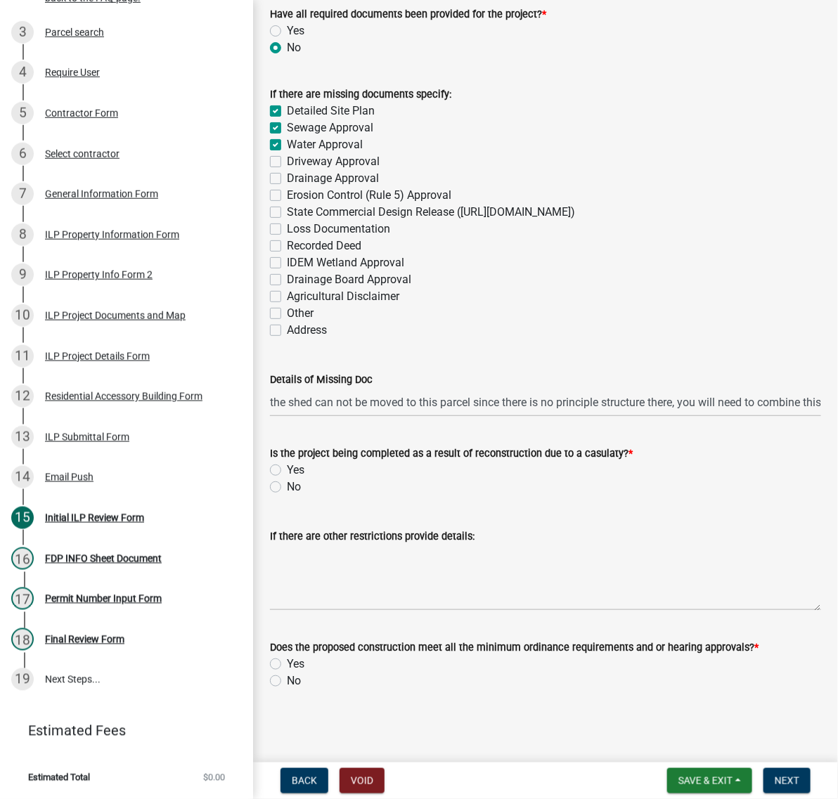
click at [803, 417] on div "Details of Missing Doc the shed can not be moved to this parcel since there is …" at bounding box center [545, 383] width 572 height 65
click at [795, 417] on input "the shed can not be moved to this parcel since there is no principle structure …" at bounding box center [545, 402] width 551 height 29
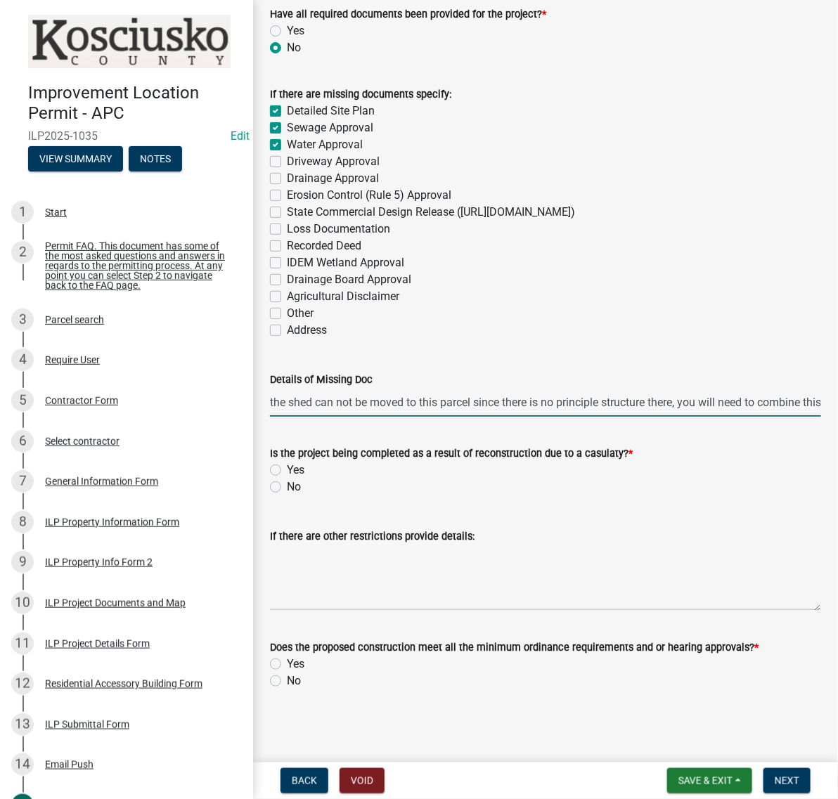
click at [760, 417] on input "the shed can not be moved to this parcel since there is no principle structure …" at bounding box center [545, 402] width 551 height 29
click at [795, 417] on input "the shed can not be moved to this parcel since there is no principle structure …" at bounding box center [545, 402] width 551 height 29
type input "the shed can not be moved to this parcel since there is no principle structure …"
click at [287, 479] on label "No" at bounding box center [294, 487] width 14 height 17
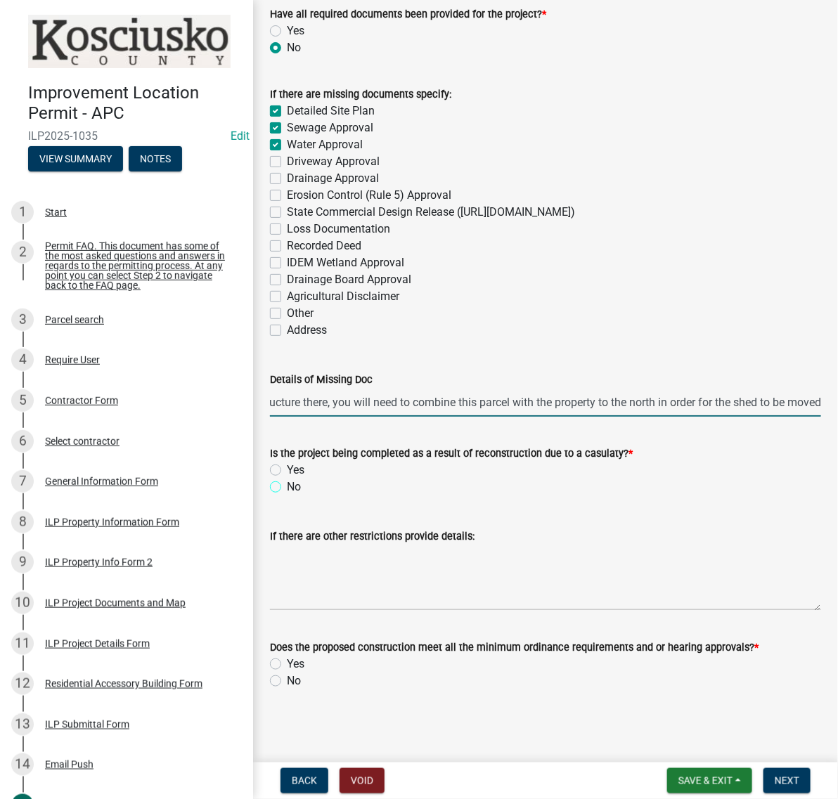
click at [287, 479] on input "No" at bounding box center [291, 483] width 9 height 9
radio input "true"
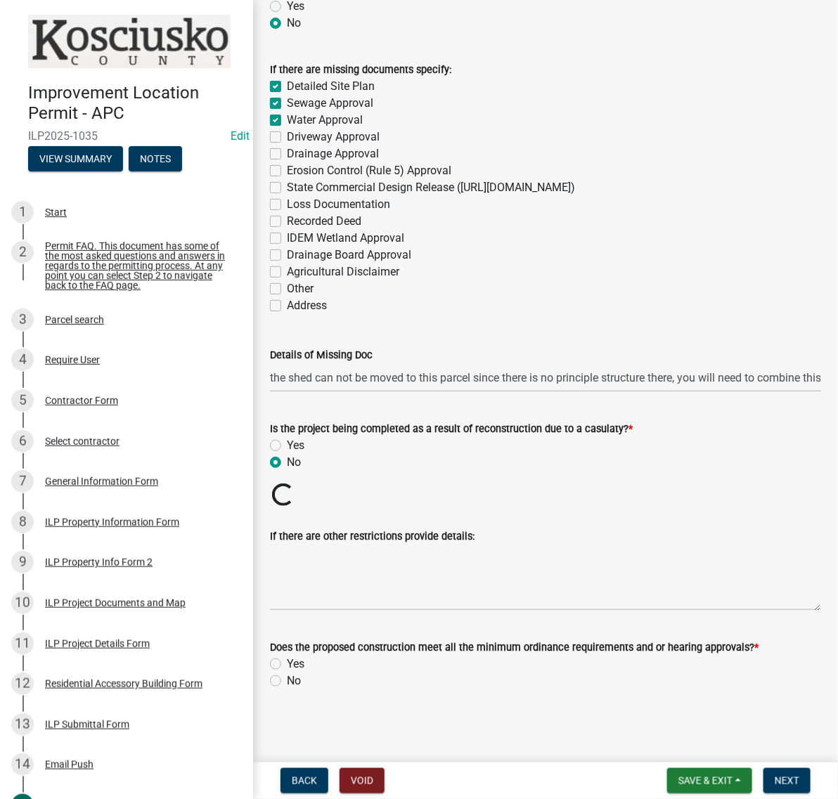
scroll to position [2468, 0]
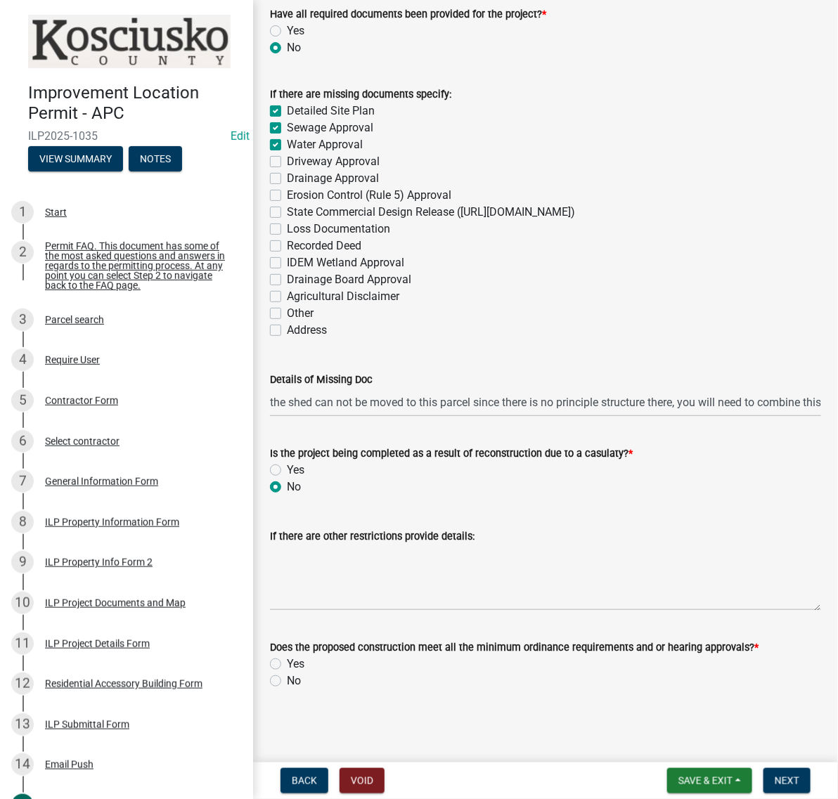
click at [287, 676] on label "No" at bounding box center [294, 681] width 14 height 17
click at [287, 676] on input "No" at bounding box center [291, 677] width 9 height 9
radio input "true"
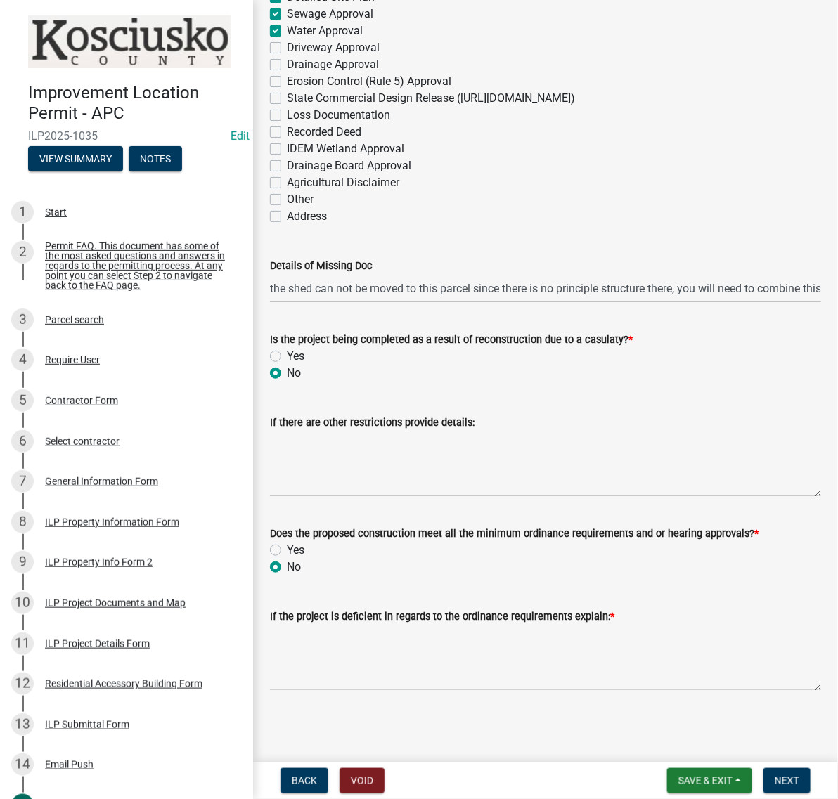
scroll to position [2611, 0]
click at [350, 274] on input "the shed can not be moved to this parcel since there is no principle structure …" at bounding box center [545, 288] width 551 height 29
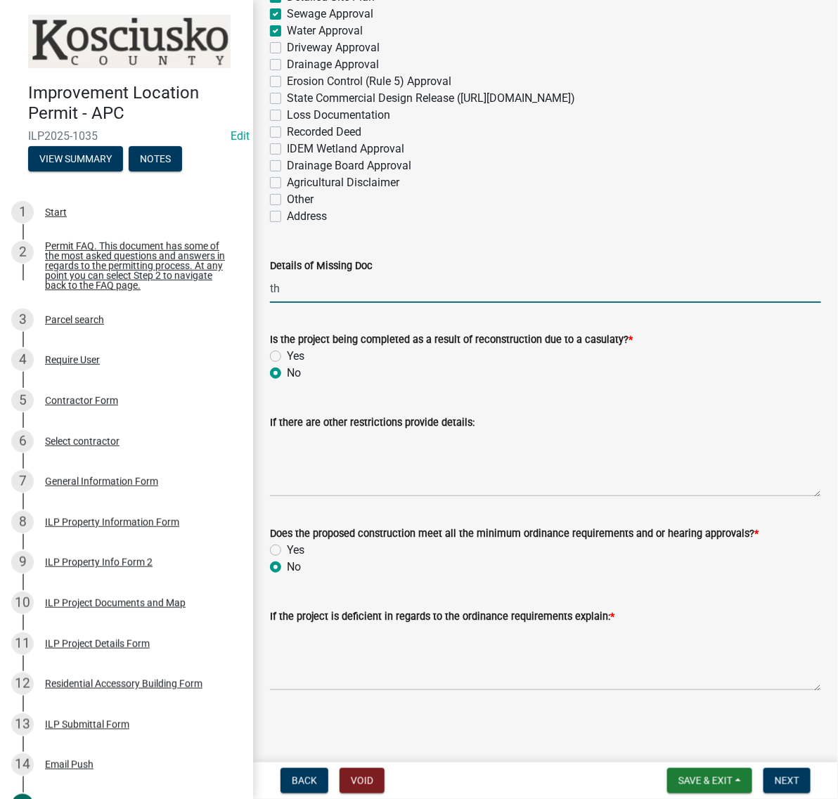
type input "t"
click at [368, 631] on textarea "If the project is deficient in regards to the ordinance requirements explain: *" at bounding box center [545, 658] width 551 height 66
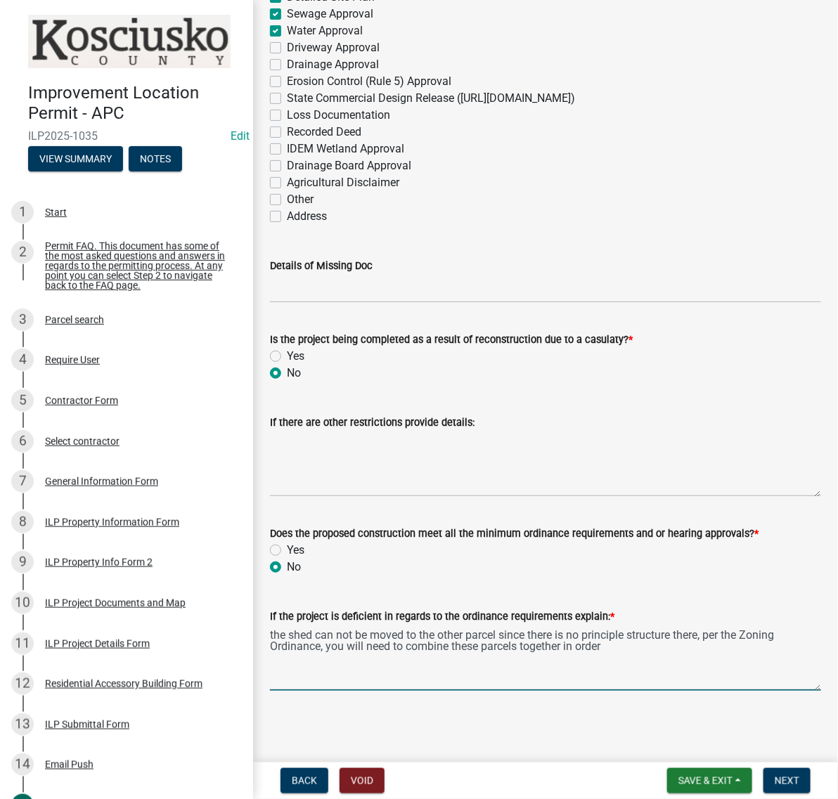
click at [308, 630] on textarea "the shed can not be moved to the other parcel since there is no principle struc…" at bounding box center [545, 658] width 551 height 66
click at [352, 649] on textarea "the shed can not be moved to the other parcel since there is no principle struc…" at bounding box center [545, 658] width 551 height 66
type textarea "the shed can not be moved to the other parcel since there is no principle struc…"
click at [329, 303] on input "Details of Missing Doc" at bounding box center [545, 288] width 551 height 29
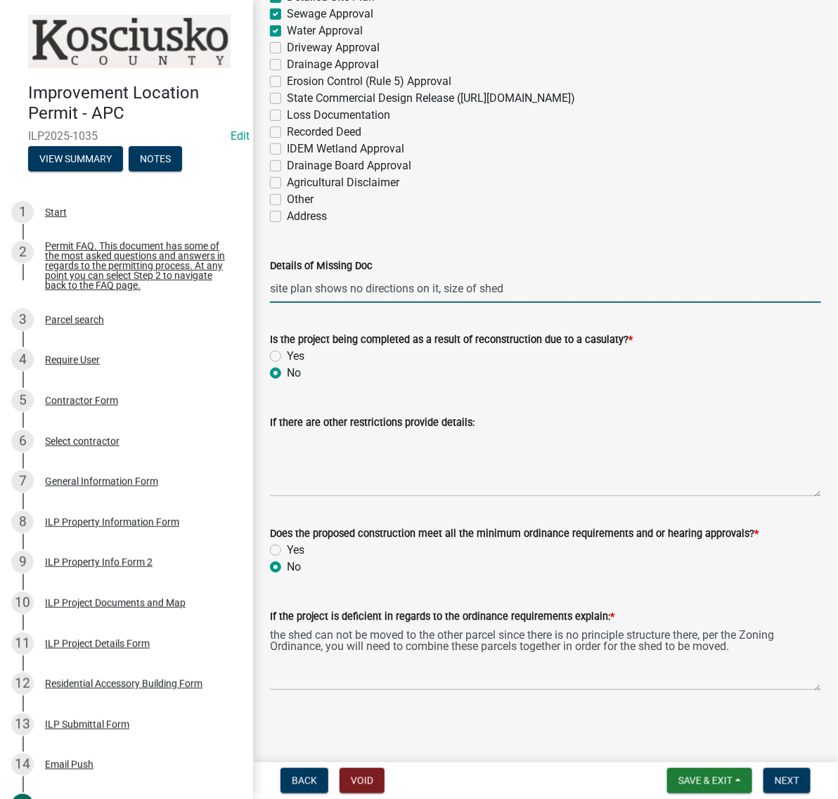
type input "site plan shows no directions on it, size of shed"
click at [678, 777] on span "Save & Exit" at bounding box center [705, 780] width 54 height 11
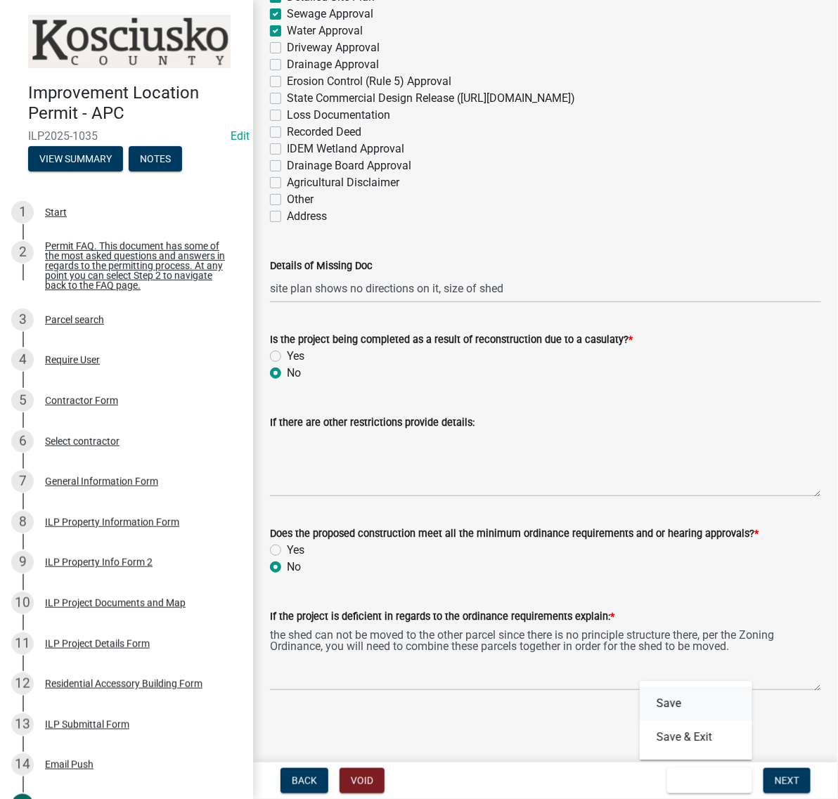
click at [639, 698] on button "Save" at bounding box center [695, 704] width 112 height 34
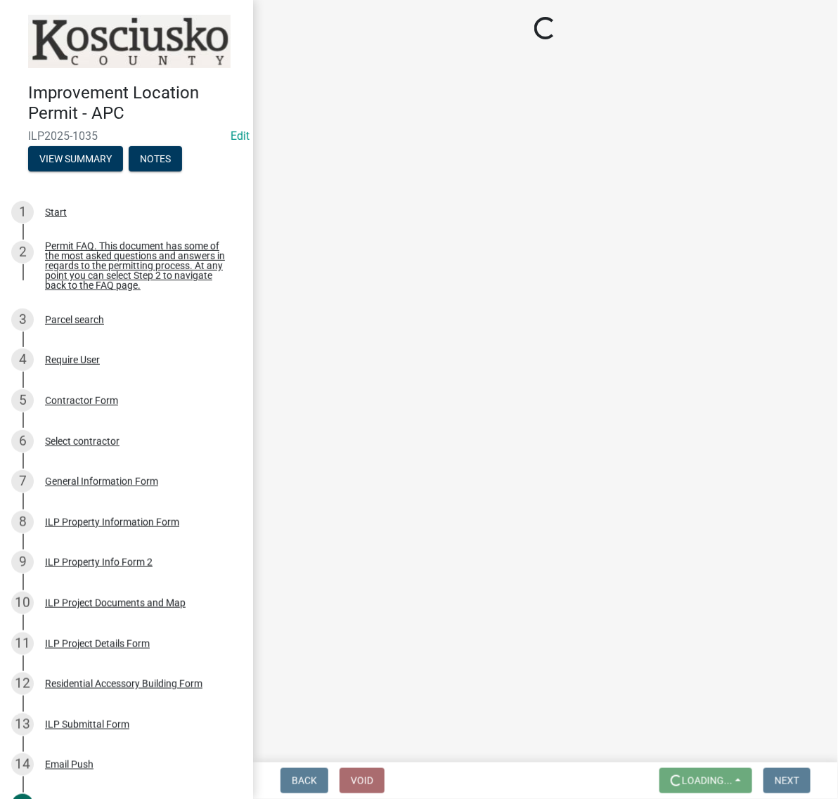
scroll to position [0, 0]
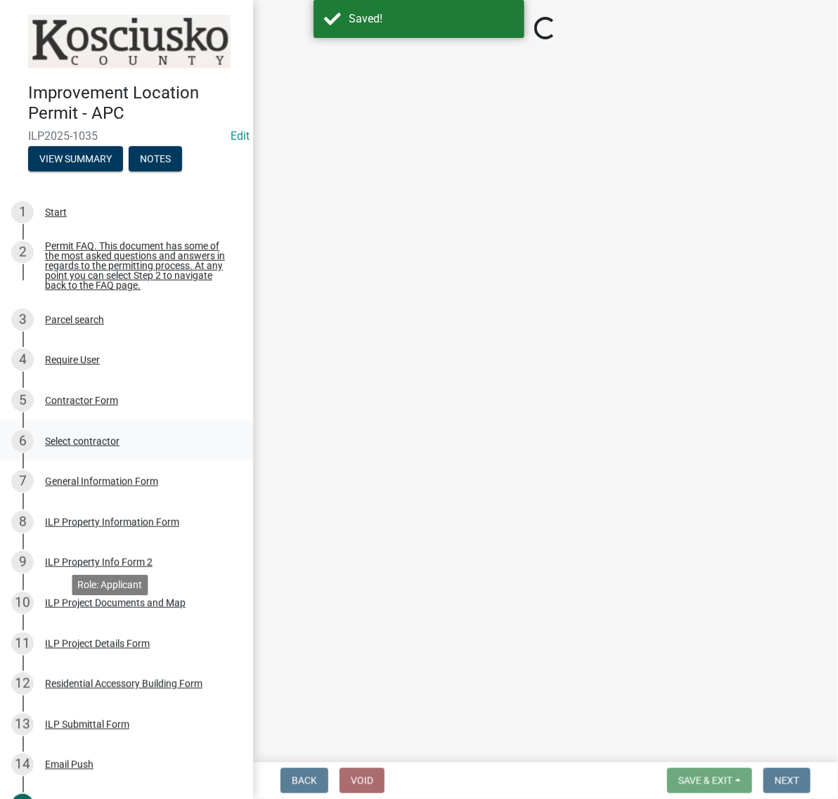
select select "c872cdc8-ca01-49f1-a213-e4b05fa58cd2"
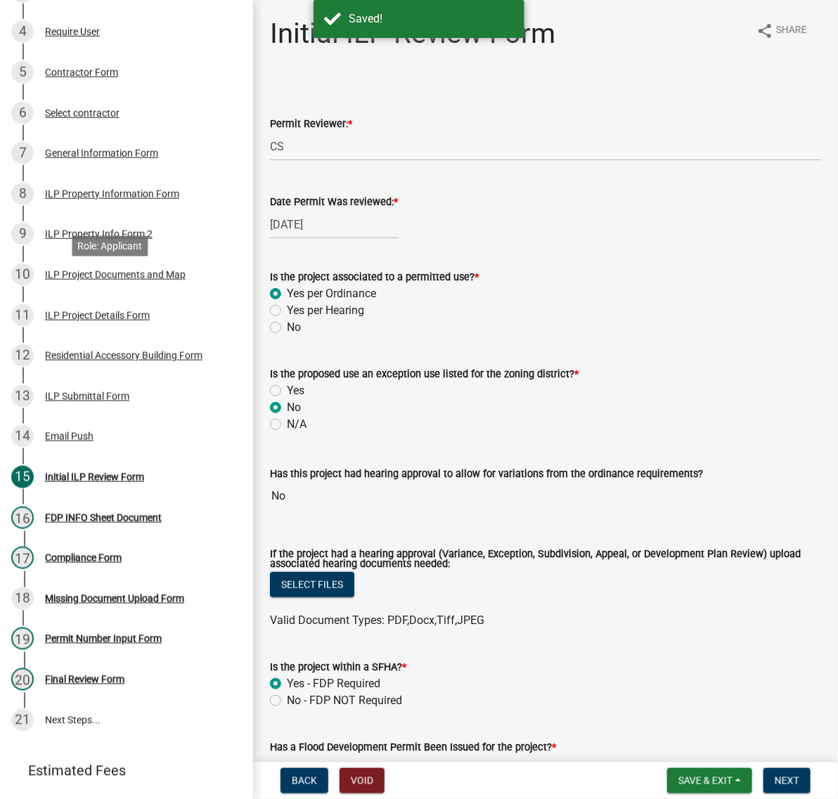
scroll to position [351, 0]
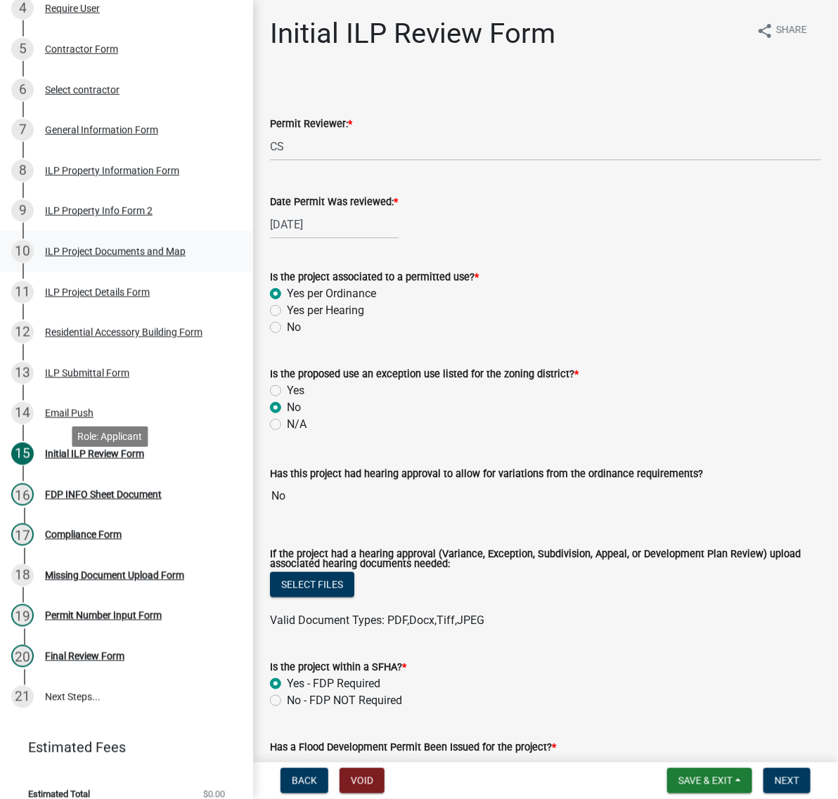
click at [74, 256] on div "ILP Project Documents and Map" at bounding box center [115, 252] width 141 height 10
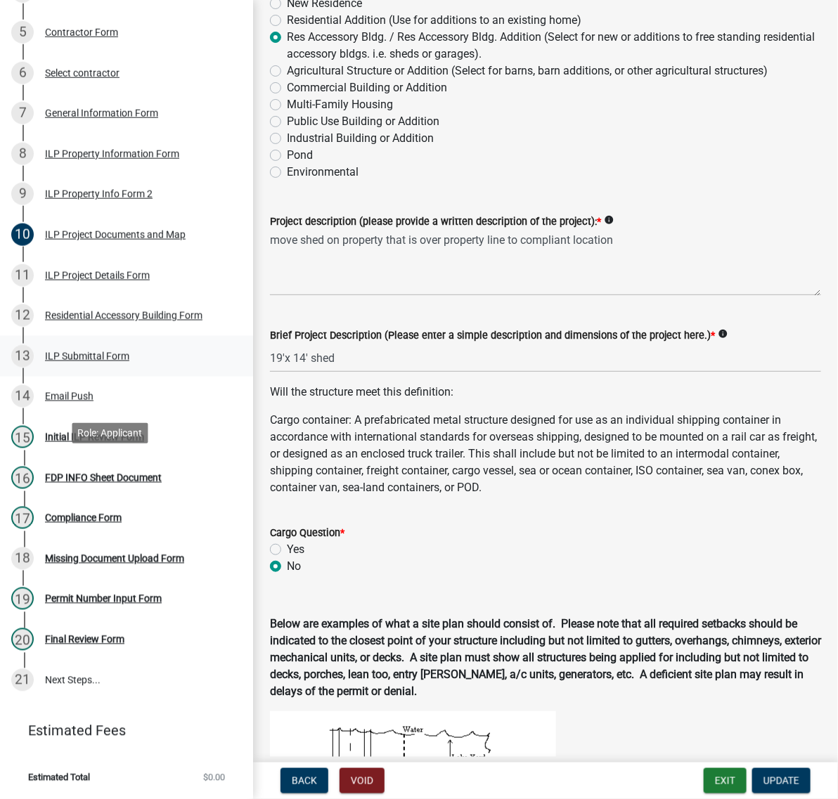
scroll to position [615, 0]
click at [72, 442] on div "Initial ILP Review Form" at bounding box center [94, 437] width 99 height 10
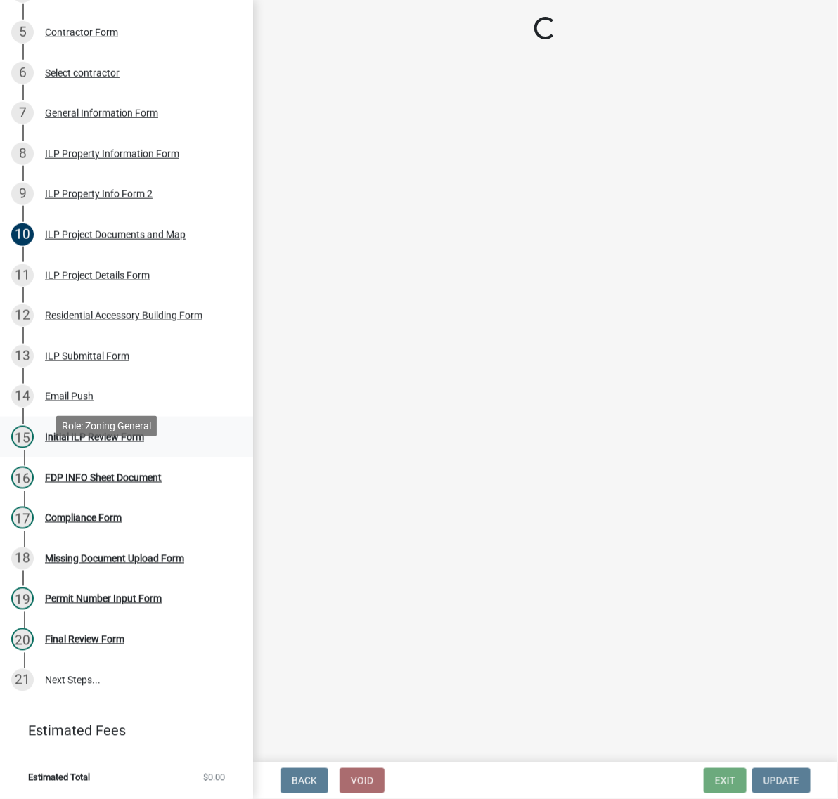
scroll to position [0, 0]
select select "c872cdc8-ca01-49f1-a213-e4b05fa58cd2"
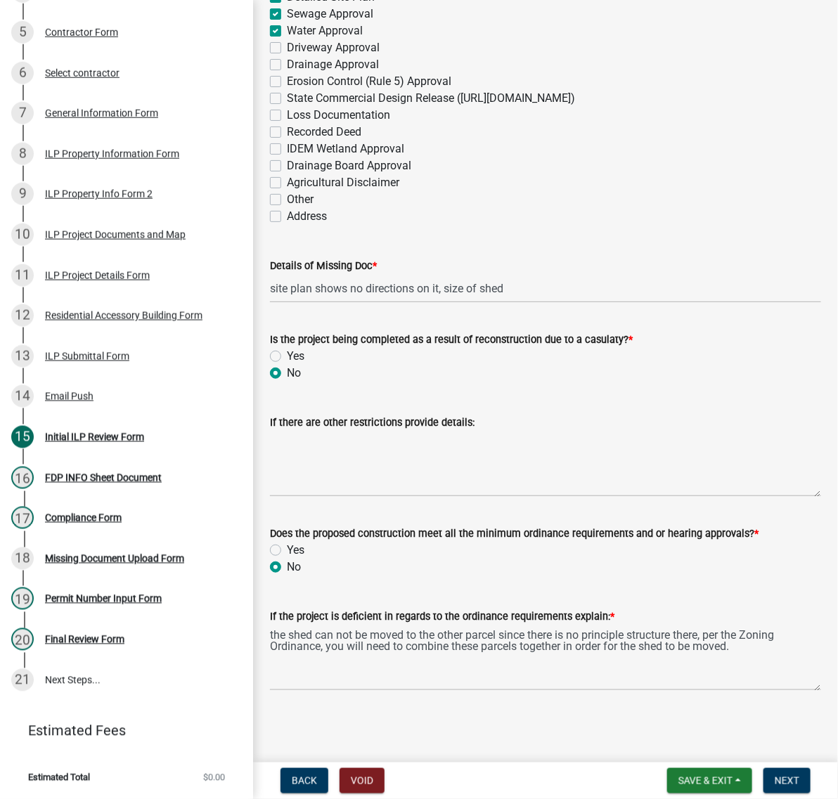
scroll to position [2611, 0]
click at [495, 274] on input "site plan shows no directions on it, size of shed" at bounding box center [545, 288] width 551 height 29
type input "site plan shows no directions on it or size of shed"
click at [775, 785] on button "Next" at bounding box center [786, 780] width 47 height 25
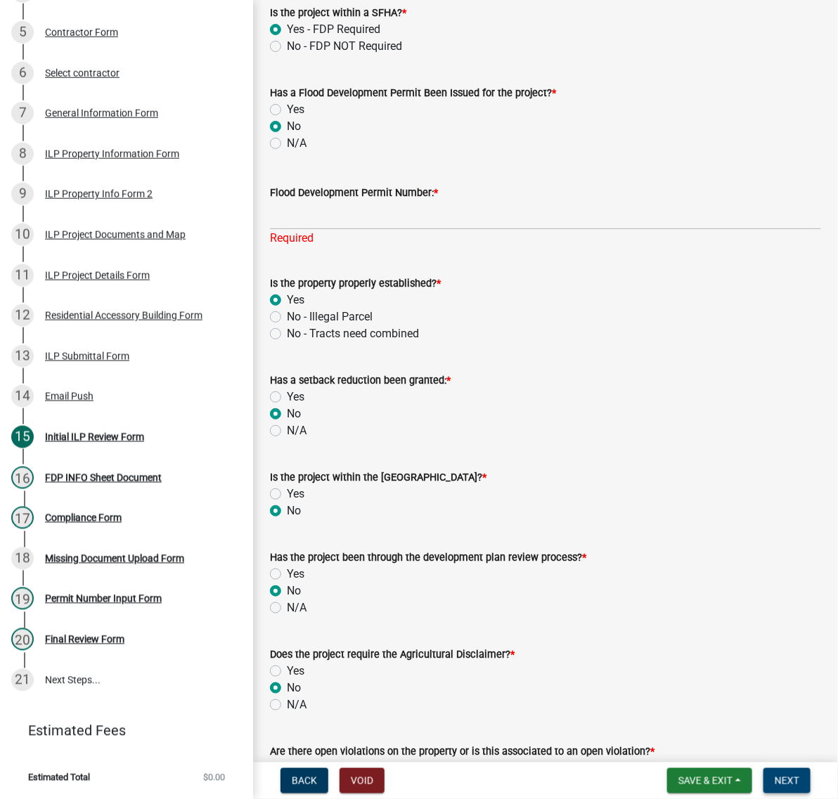
scroll to position [611, 0]
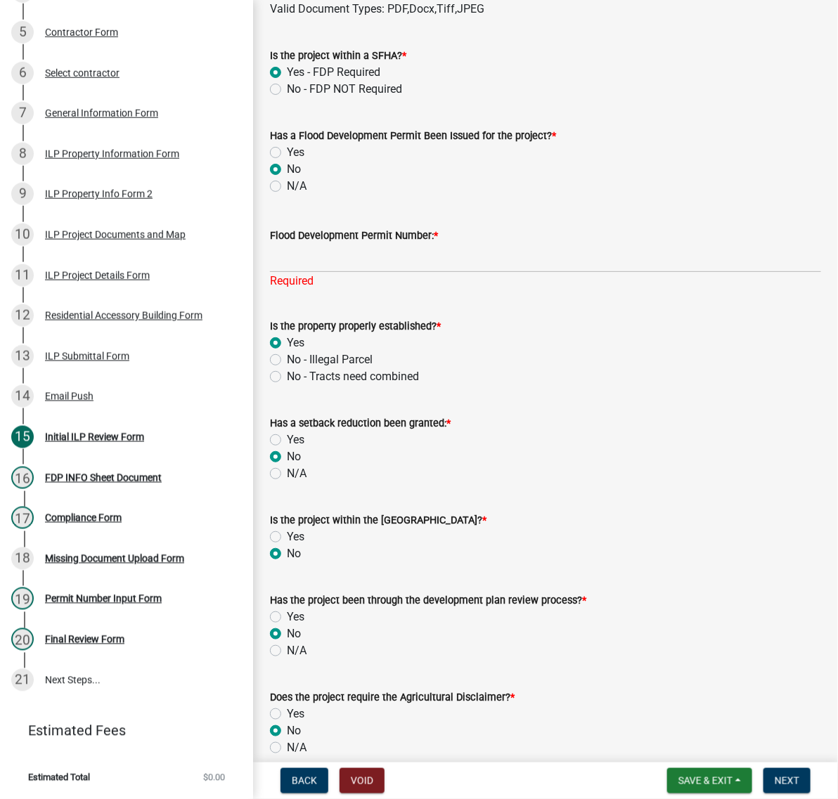
drag, startPoint x: 531, startPoint y: 397, endPoint x: 580, endPoint y: 450, distance: 72.1
click at [533, 207] on wm-data-entity-input "Has a Flood Development Permit Been Issued for the project? * Yes No N/A" at bounding box center [545, 158] width 551 height 97
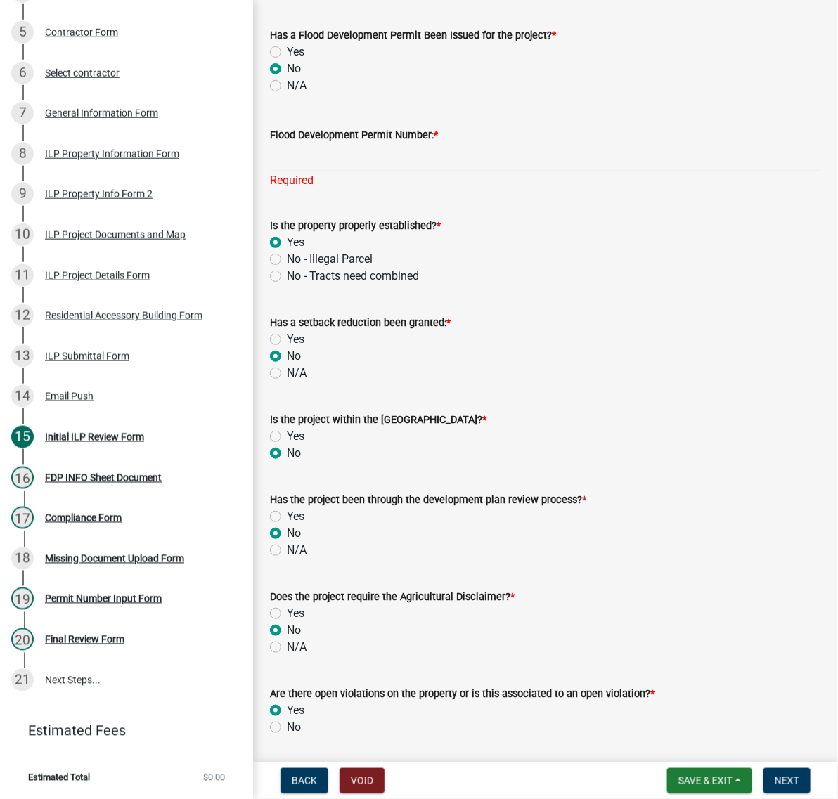
scroll to position [875, 0]
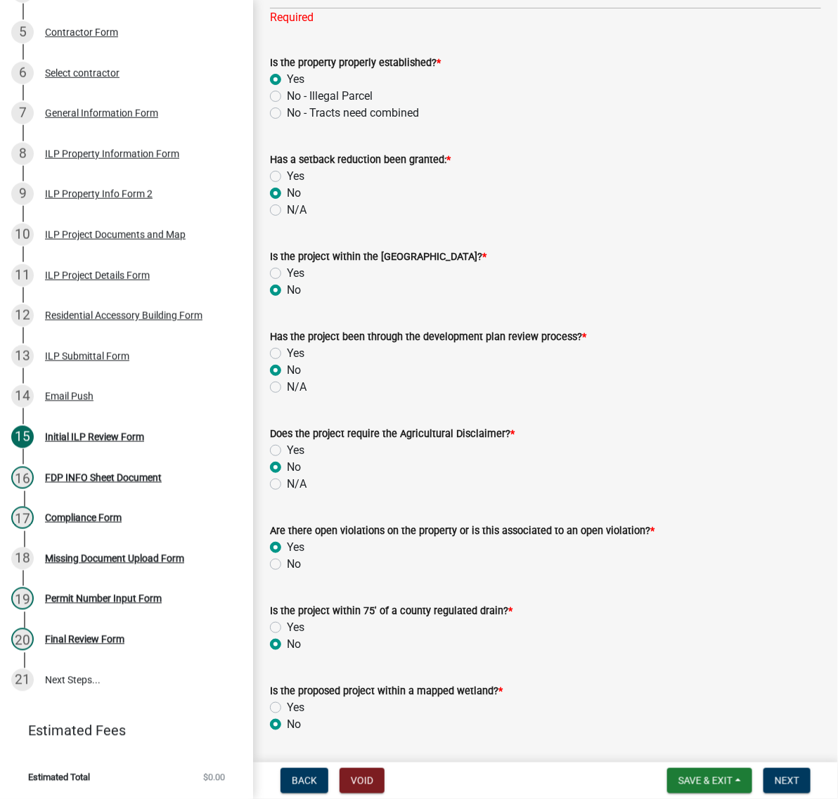
radio input "true"
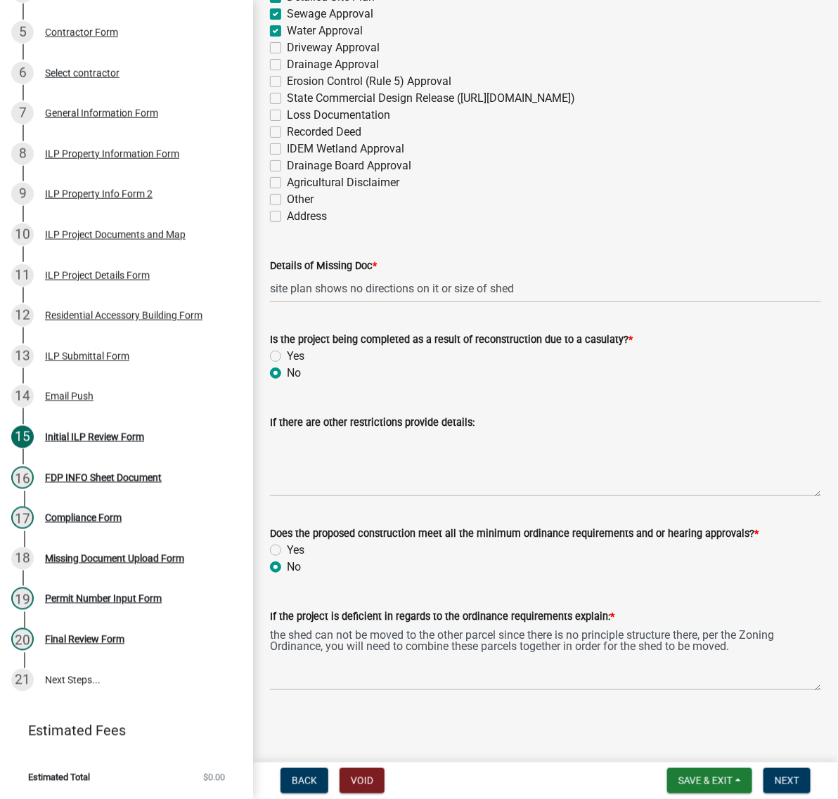
scroll to position [2192, 0]
click at [287, 208] on label "Other" at bounding box center [300, 199] width 27 height 17
click at [287, 200] on input "Other" at bounding box center [291, 195] width 9 height 9
checkbox input "true"
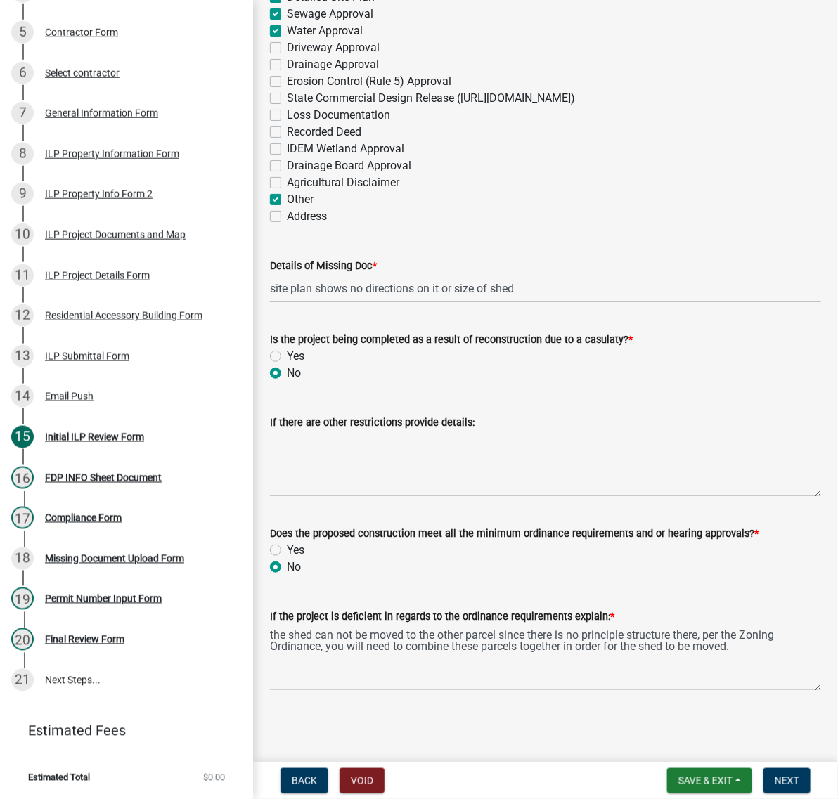
checkbox input "true"
checkbox input "false"
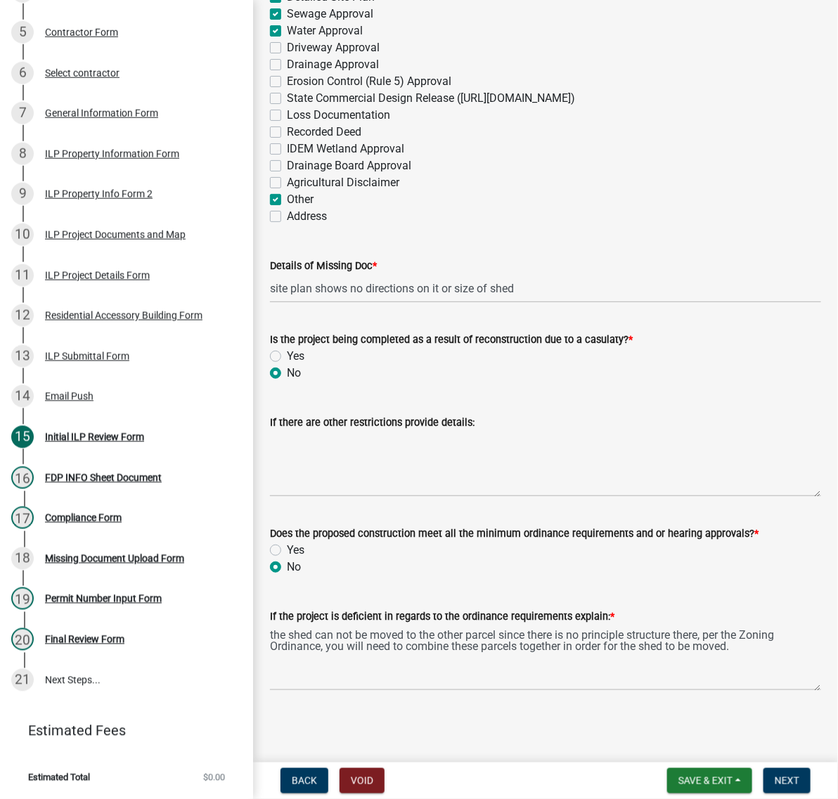
checkbox input "false"
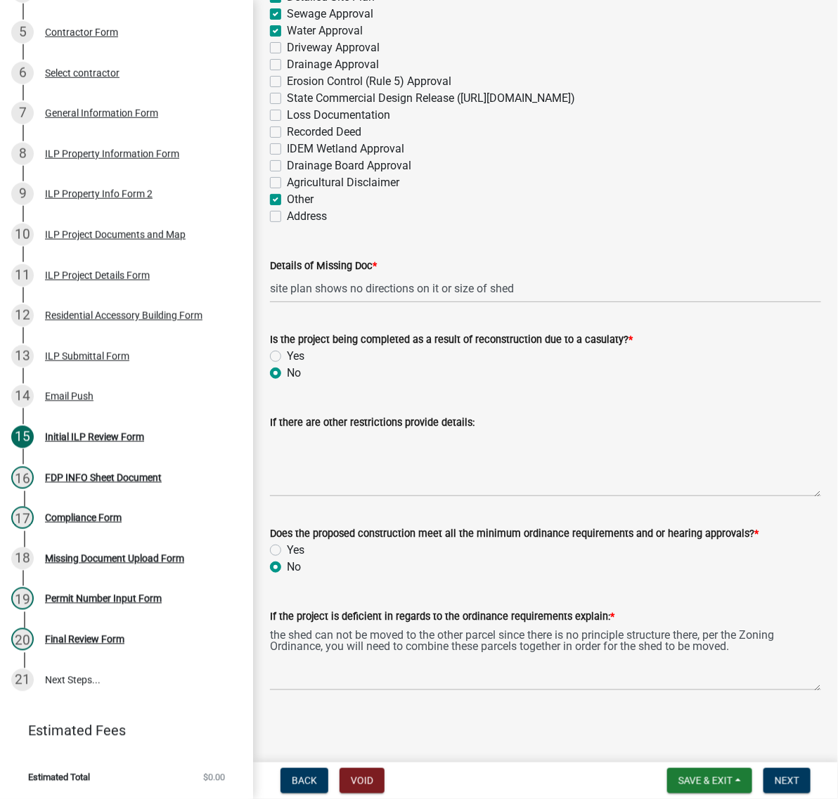
checkbox input "false"
checkbox input "true"
checkbox input "false"
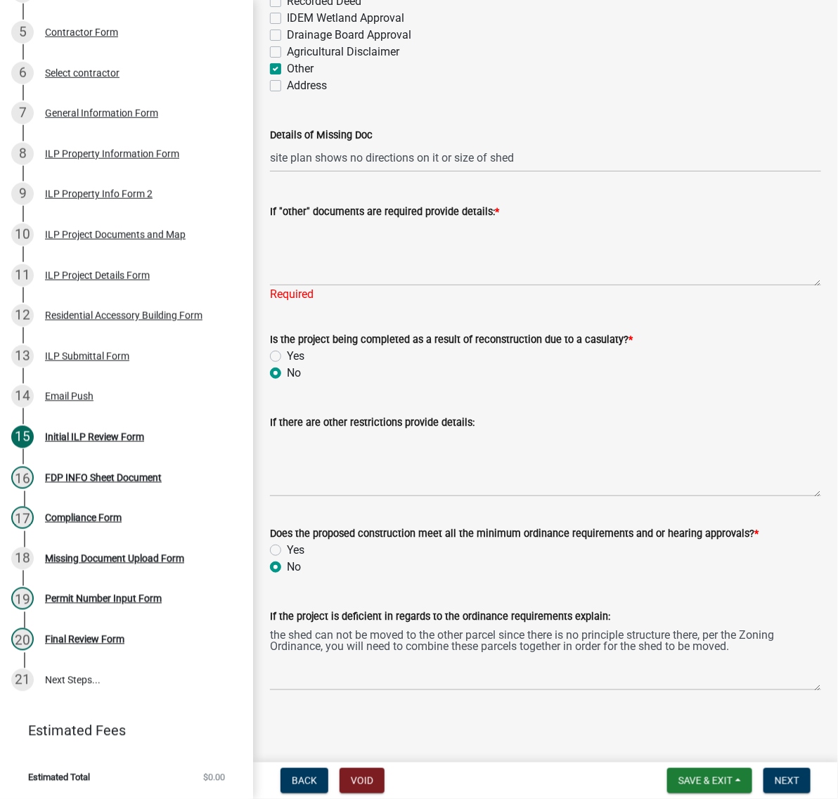
scroll to position [2456, 0]
click at [297, 286] on textarea "If "other" documents are required provide details: *" at bounding box center [545, 253] width 551 height 66
type textarea "o"
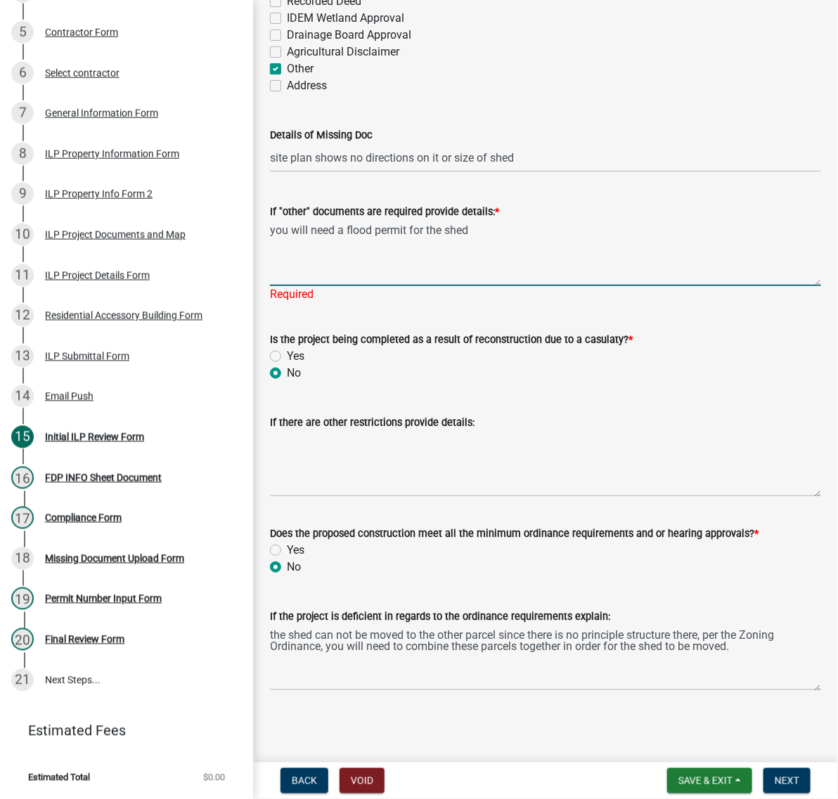
type textarea "you will need a flood permit for the shed"
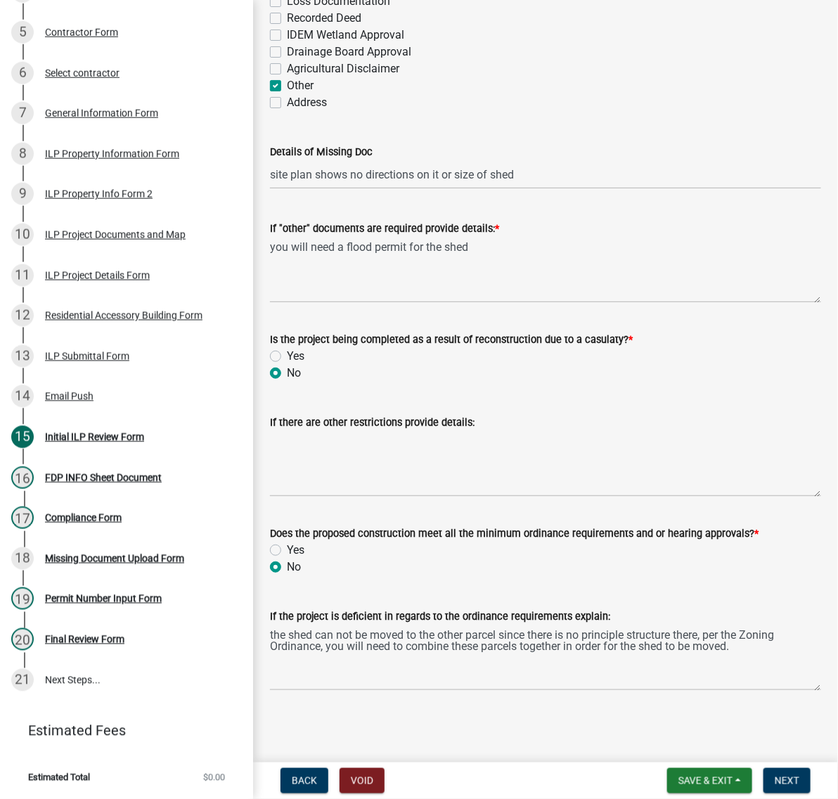
scroll to position [2774, 0]
click at [559, 625] on textarea "the shed can not be moved to the other parcel since there is no principle struc…" at bounding box center [545, 658] width 551 height 66
click at [417, 630] on textarea "the shed can not be moved to the other parcel (005-061-006.N) since there is no…" at bounding box center [545, 658] width 551 height 66
type textarea "the shed can not be moved to the other parcel (005-061-006.N) since there is no…"
click at [791, 777] on span "Next" at bounding box center [786, 780] width 25 height 11
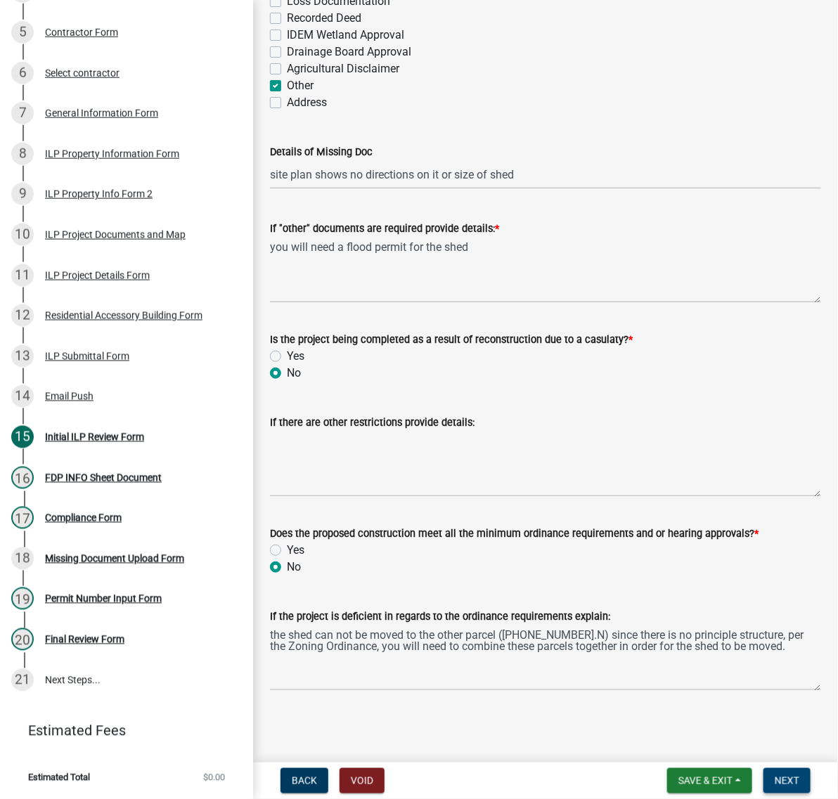
click at [788, 775] on span "Next" at bounding box center [786, 780] width 25 height 11
click at [678, 775] on span "Save & Exit" at bounding box center [705, 780] width 54 height 11
click at [639, 690] on button "Save" at bounding box center [695, 704] width 112 height 34
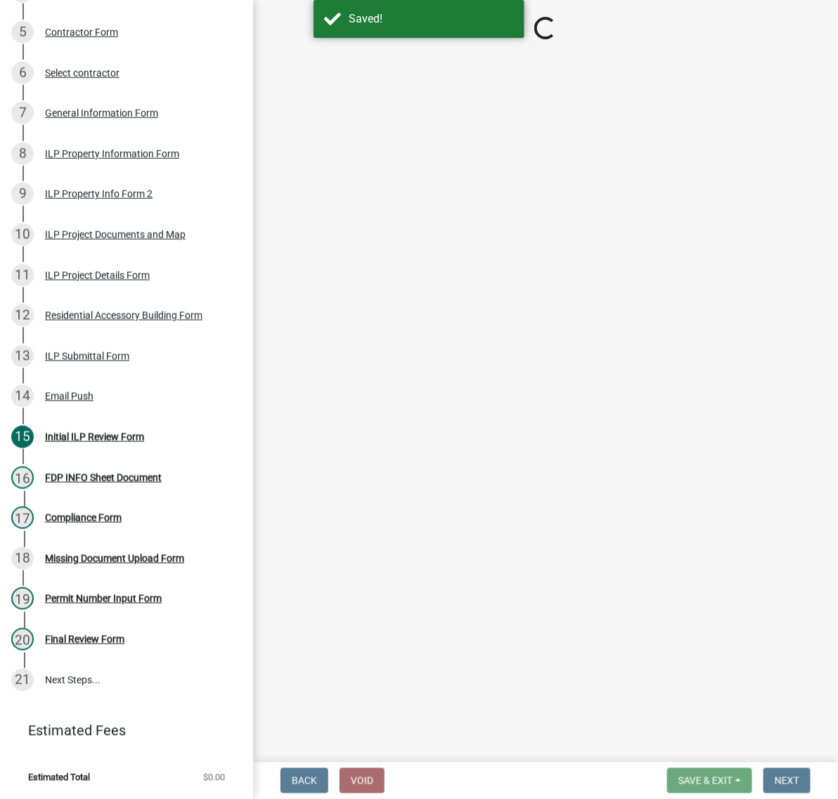
select select "c872cdc8-ca01-49f1-a213-e4b05fa58cd2"
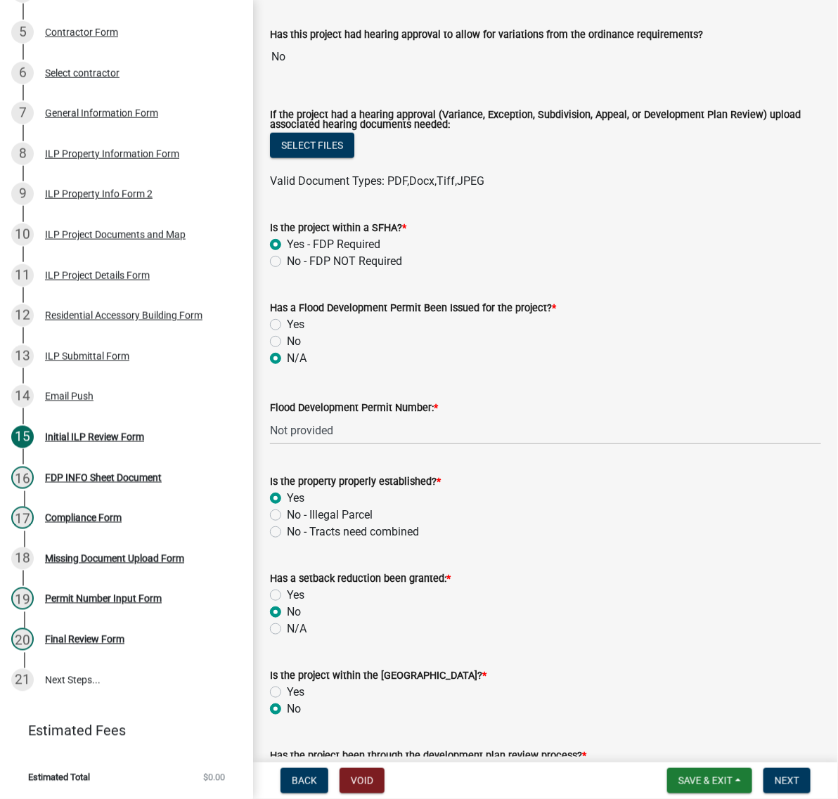
scroll to position [527, 0]
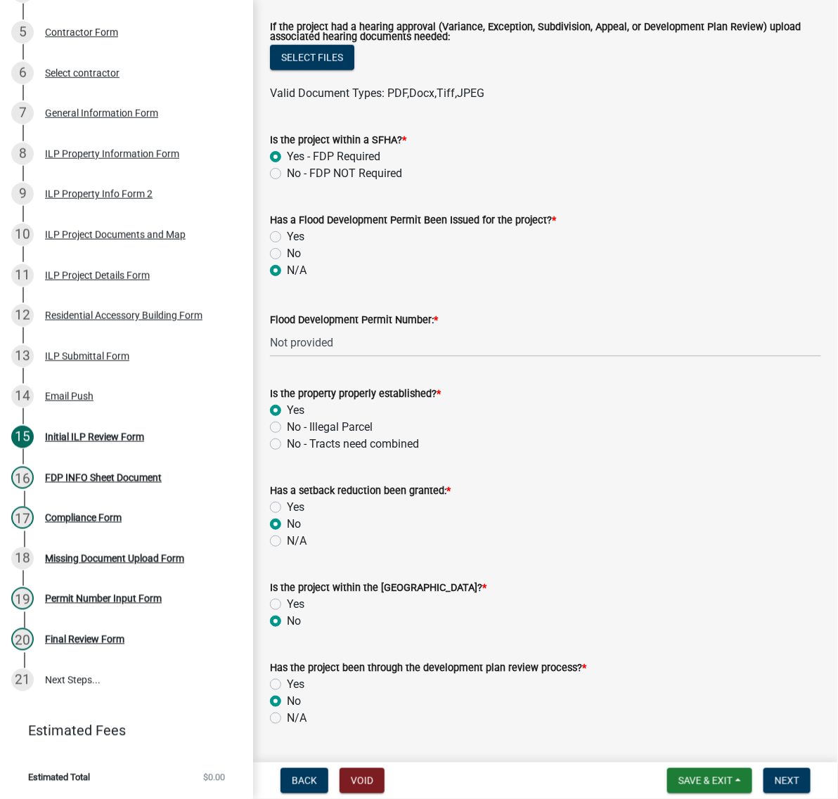
click at [287, 262] on label "No" at bounding box center [294, 253] width 14 height 17
click at [287, 254] on input "No" at bounding box center [291, 249] width 9 height 9
radio input "true"
click at [784, 780] on span "Next" at bounding box center [786, 780] width 25 height 11
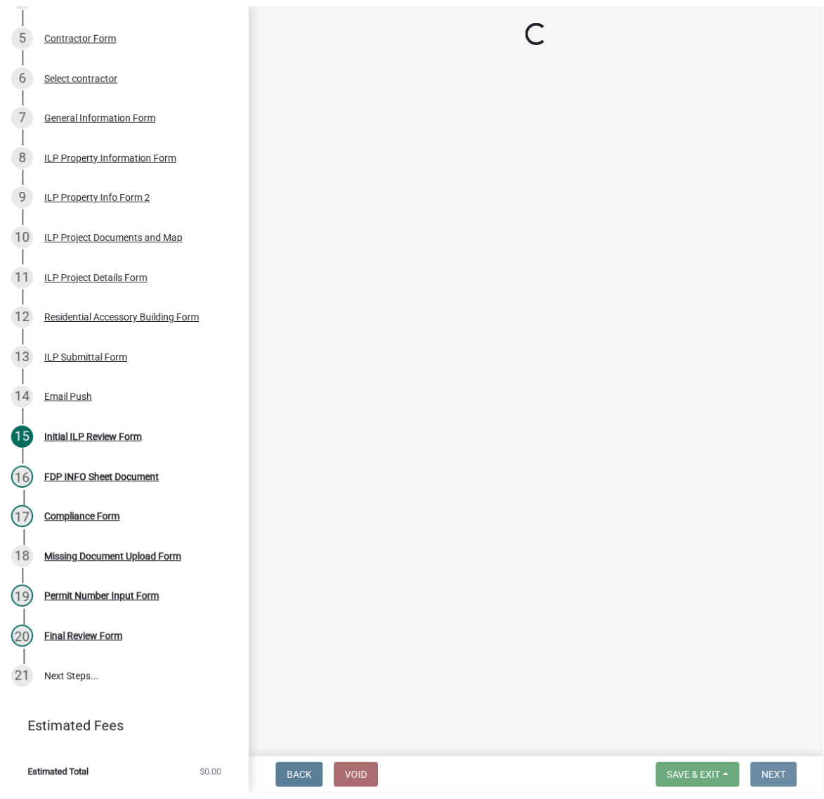
scroll to position [0, 0]
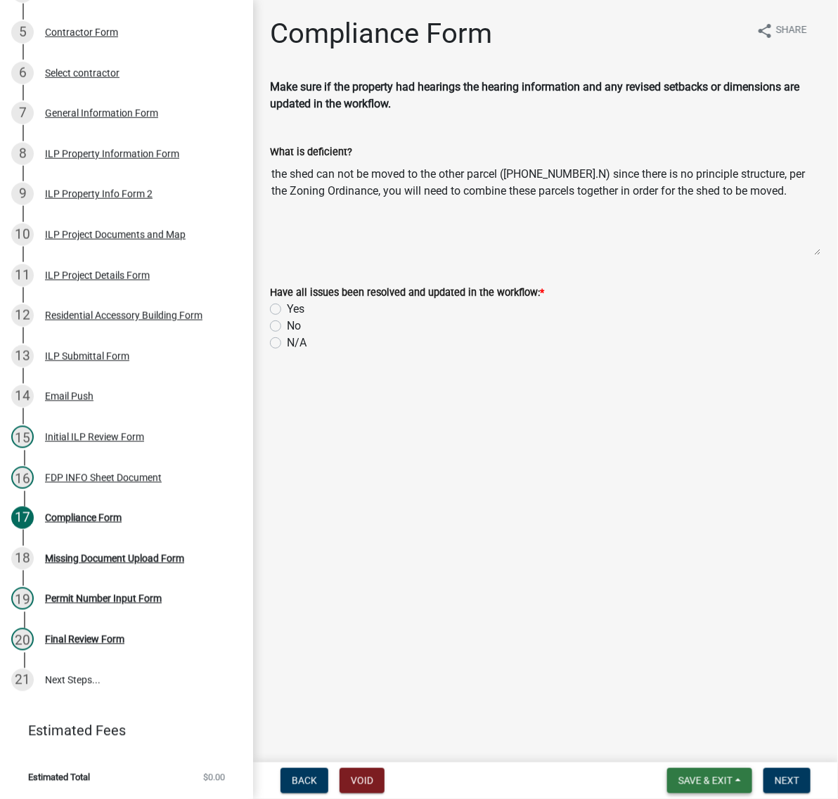
click at [678, 775] on span "Save & Exit" at bounding box center [705, 780] width 54 height 11
click at [668, 732] on button "Save & Exit" at bounding box center [695, 738] width 112 height 34
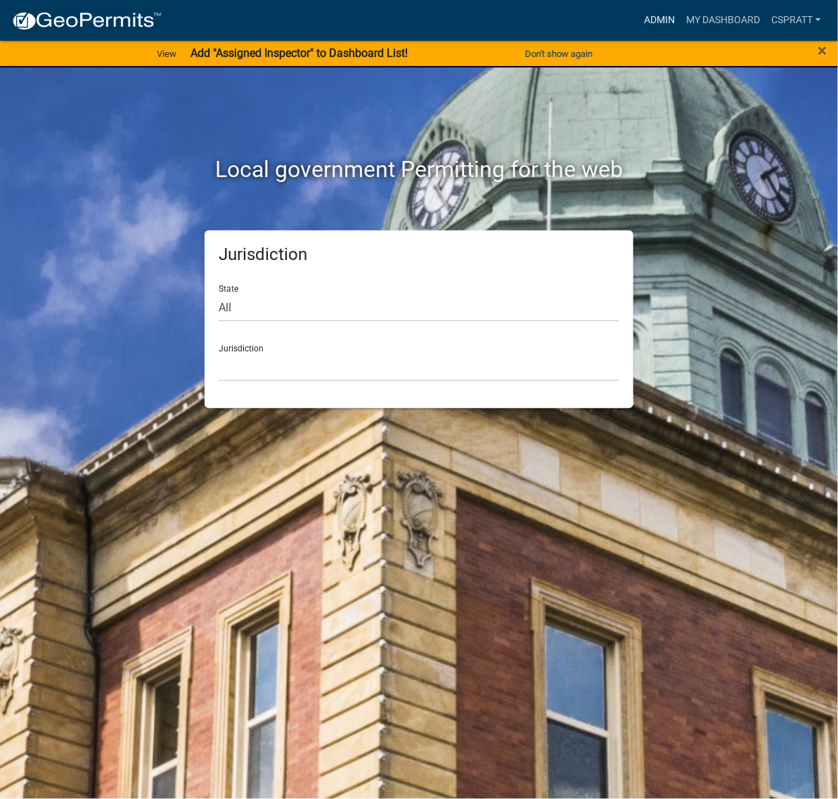
click at [638, 25] on link "Admin" at bounding box center [659, 20] width 42 height 27
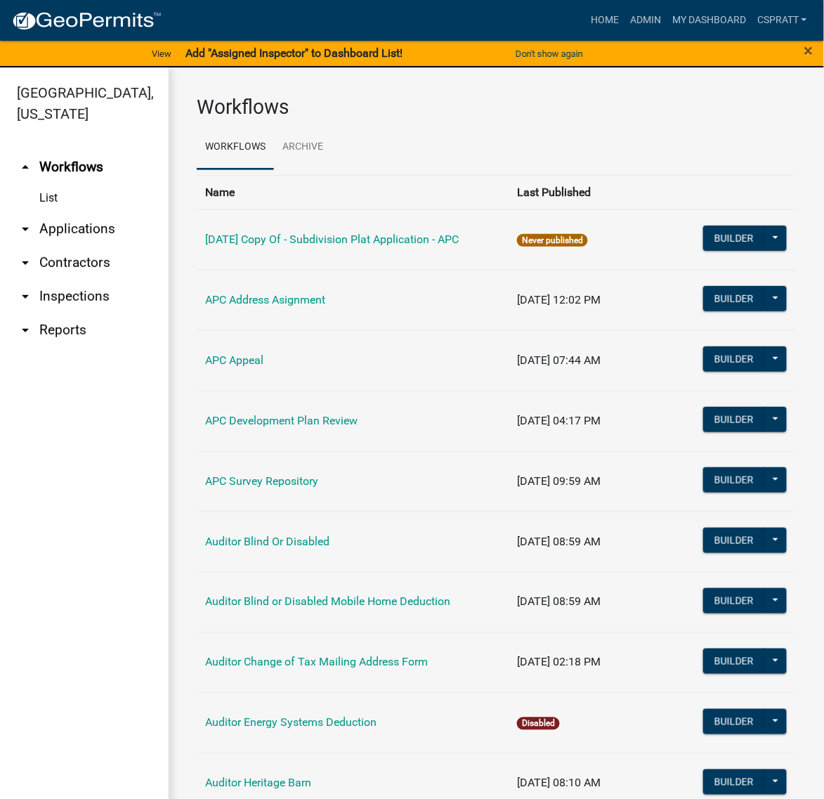
click at [106, 246] on link "arrow_drop_down Applications" at bounding box center [84, 229] width 169 height 34
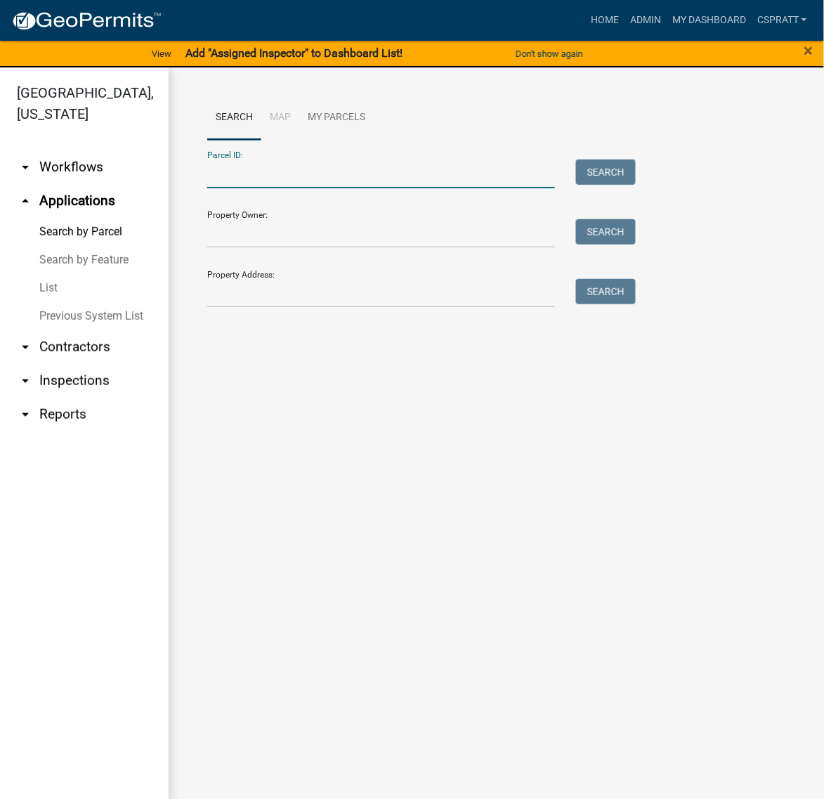
click at [230, 188] on input "Parcel ID:" at bounding box center [381, 174] width 348 height 29
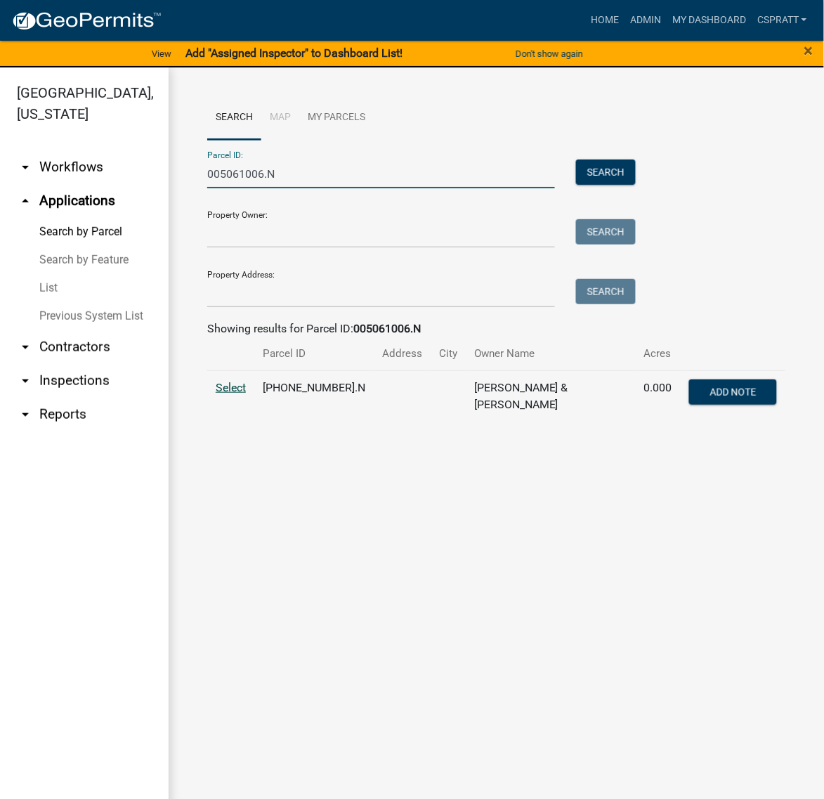
click at [246, 394] on span "Select" at bounding box center [231, 387] width 30 height 13
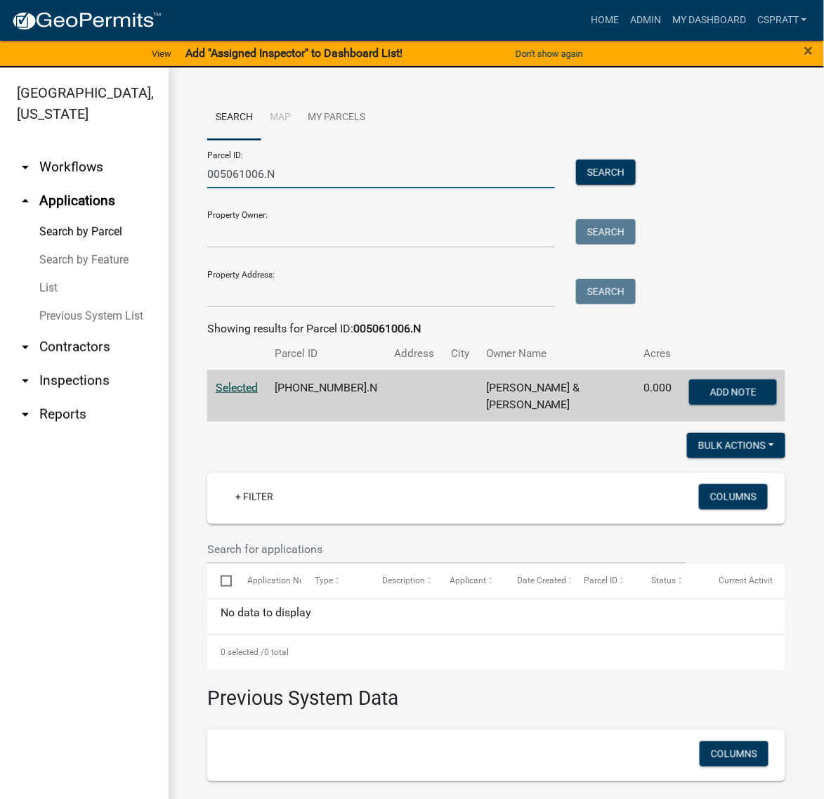
click at [356, 188] on input "005061006.N" at bounding box center [381, 174] width 348 height 29
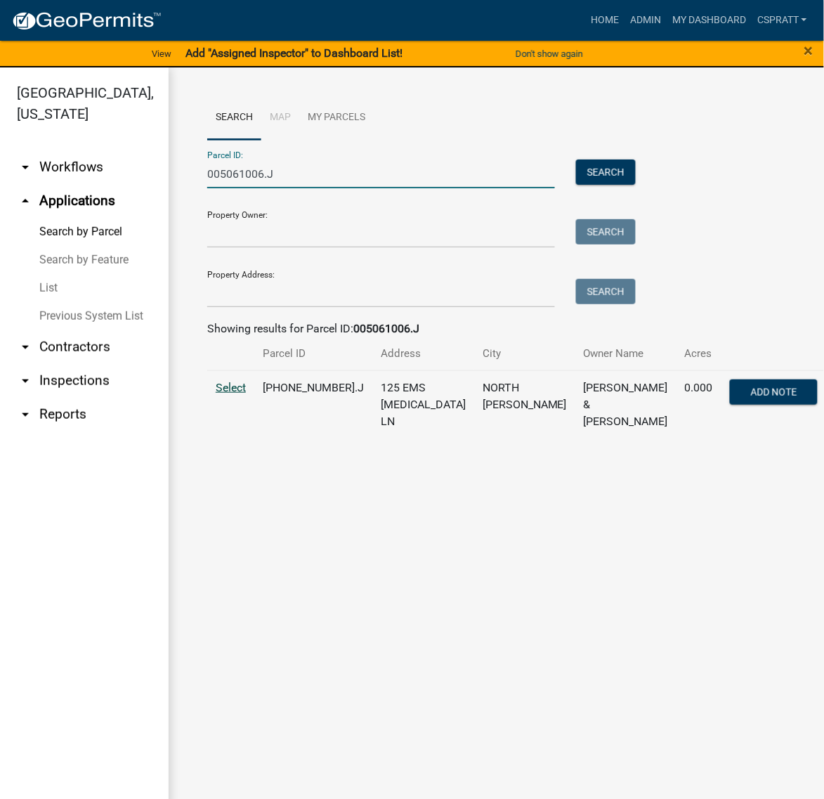
type input "005061006.J"
click at [246, 394] on span "Select" at bounding box center [231, 387] width 30 height 13
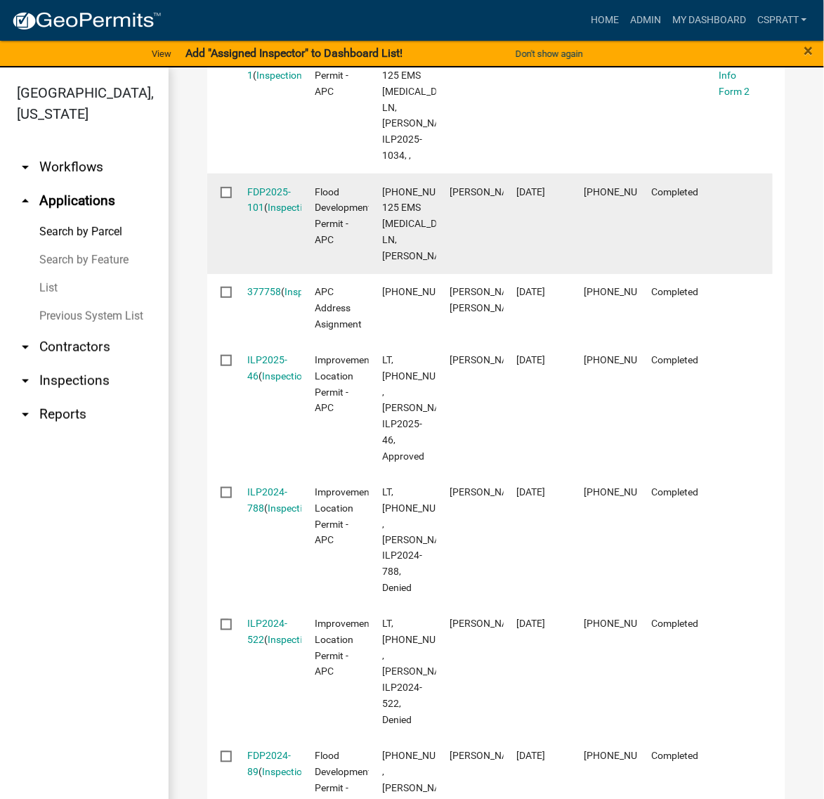
scroll to position [791, 0]
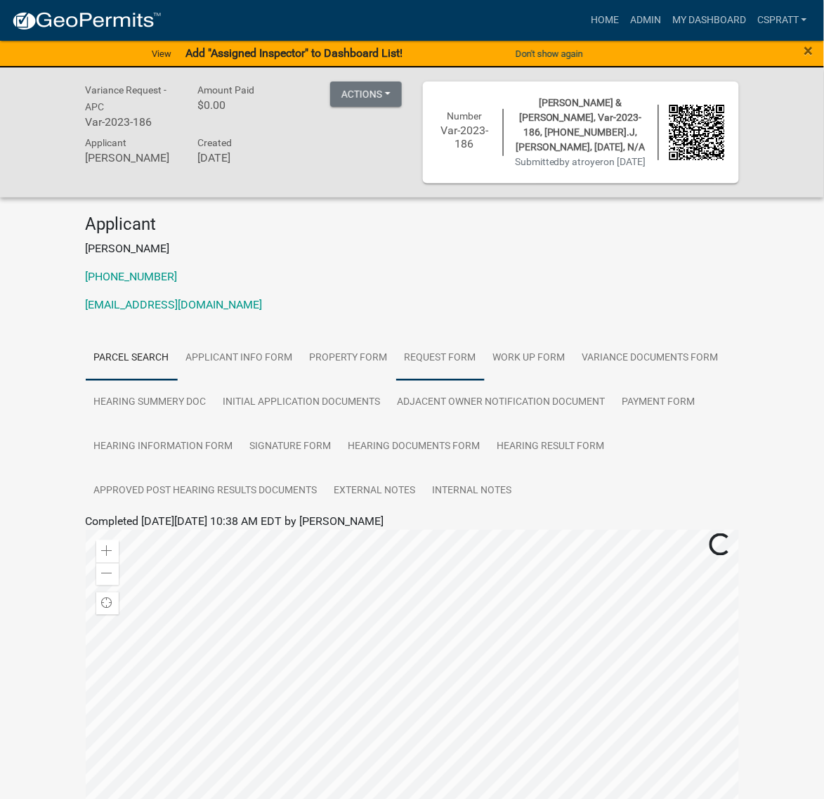
click at [485, 381] on link "Request Form" at bounding box center [440, 358] width 89 height 45
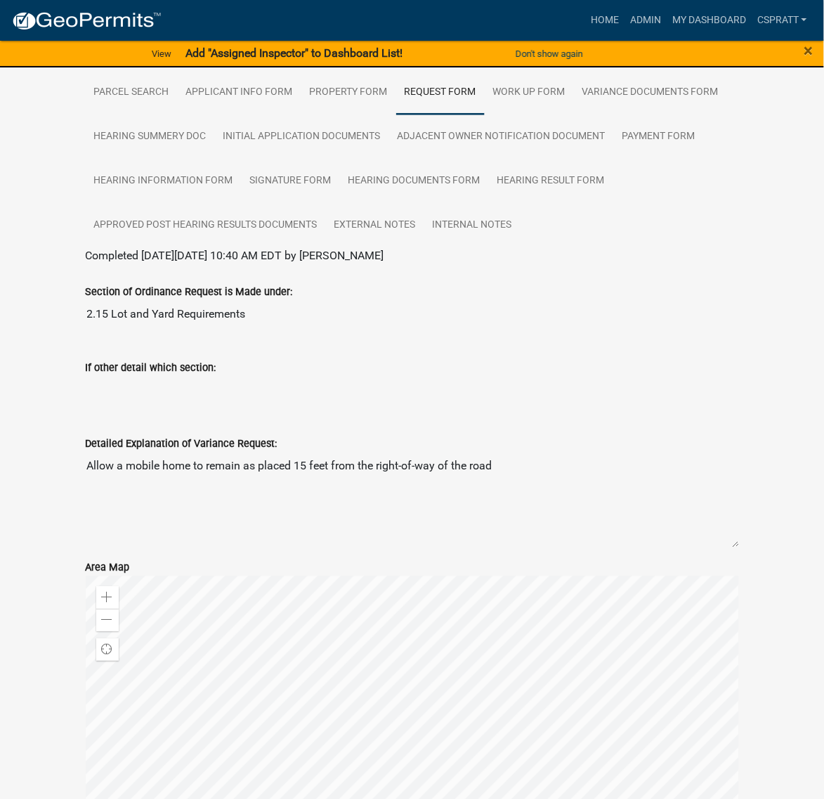
scroll to position [264, 0]
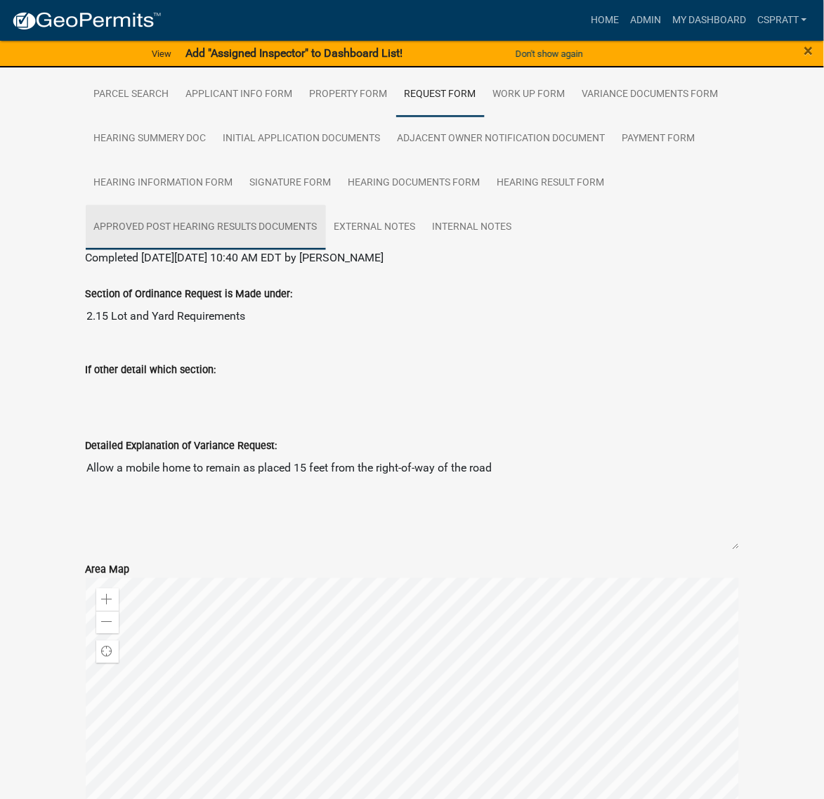
click at [299, 250] on link "Approved Post Hearing Results Documents" at bounding box center [206, 227] width 240 height 45
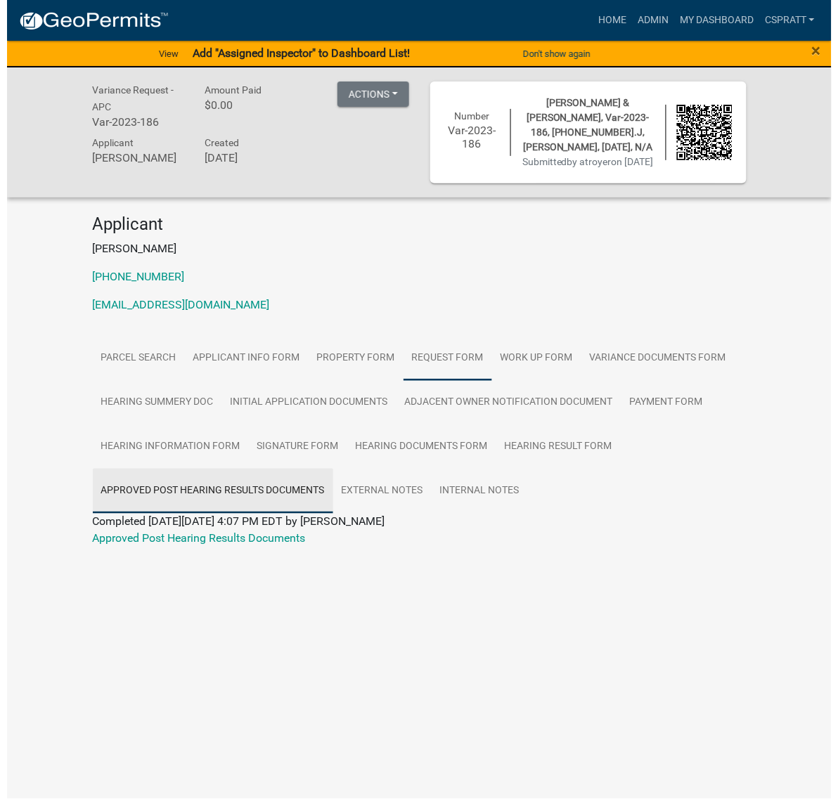
scroll to position [0, 0]
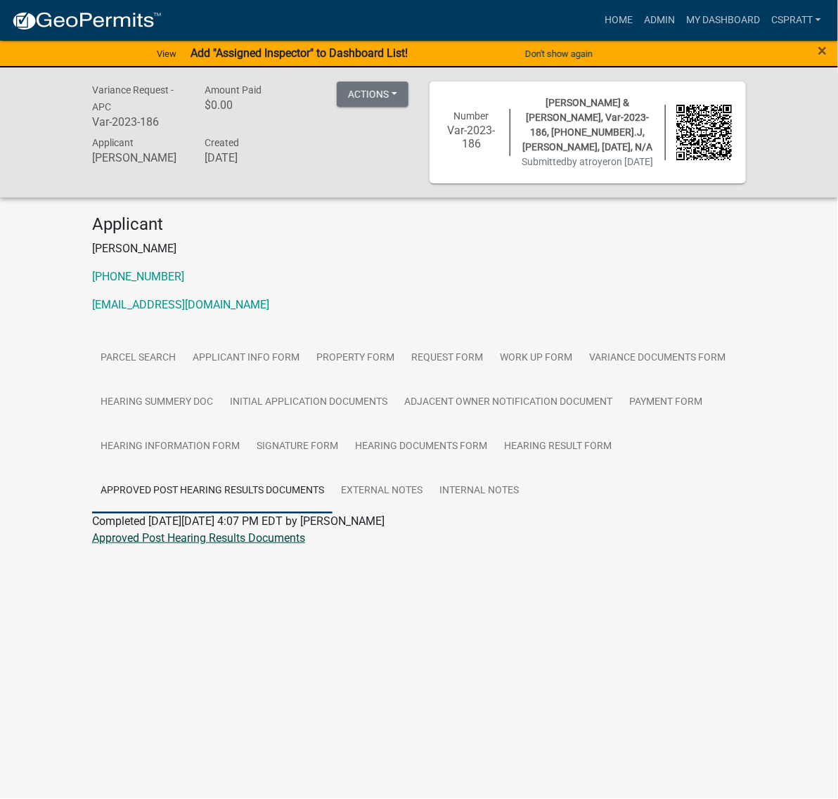
click at [305, 545] on link "Approved Post Hearing Results Documents" at bounding box center [198, 537] width 213 height 13
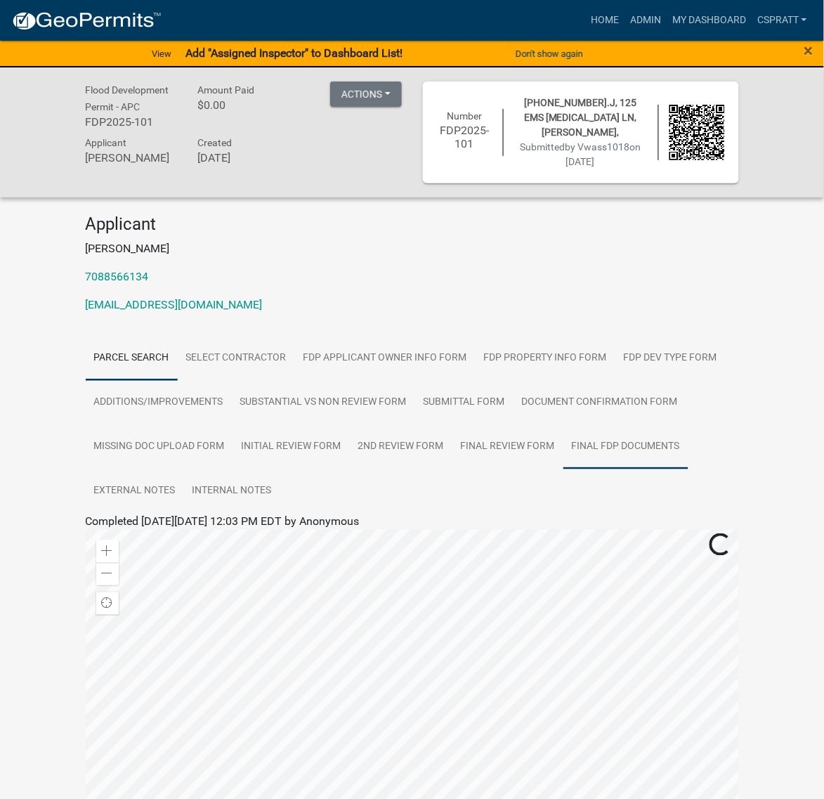
click at [564, 469] on link "Final FDP Documents" at bounding box center [626, 446] width 125 height 45
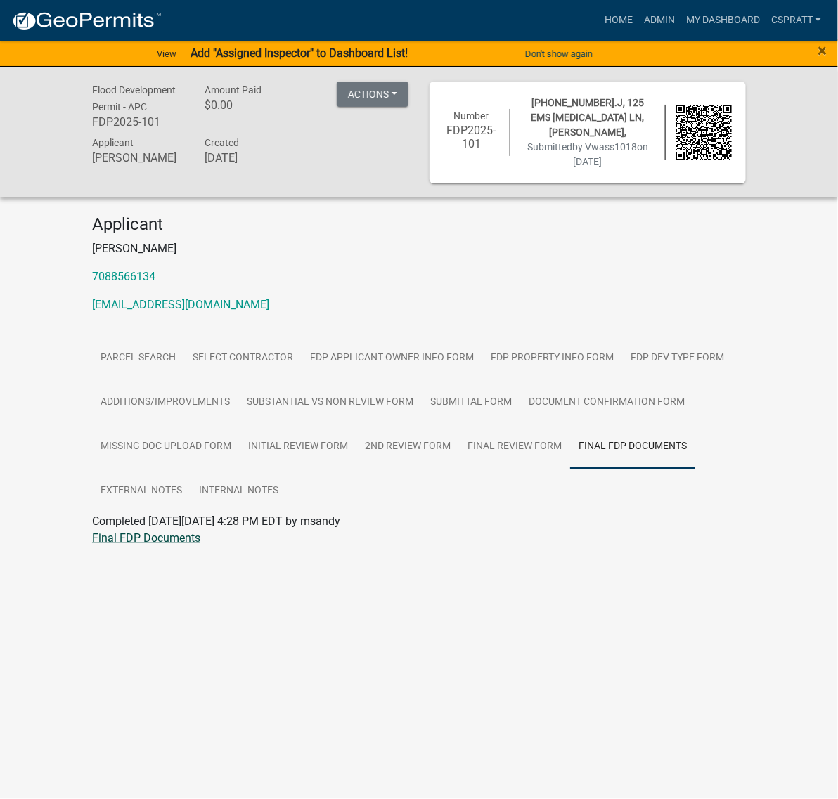
click at [177, 545] on link "Final FDP Documents" at bounding box center [146, 537] width 108 height 13
